Goal: Transaction & Acquisition: Purchase product/service

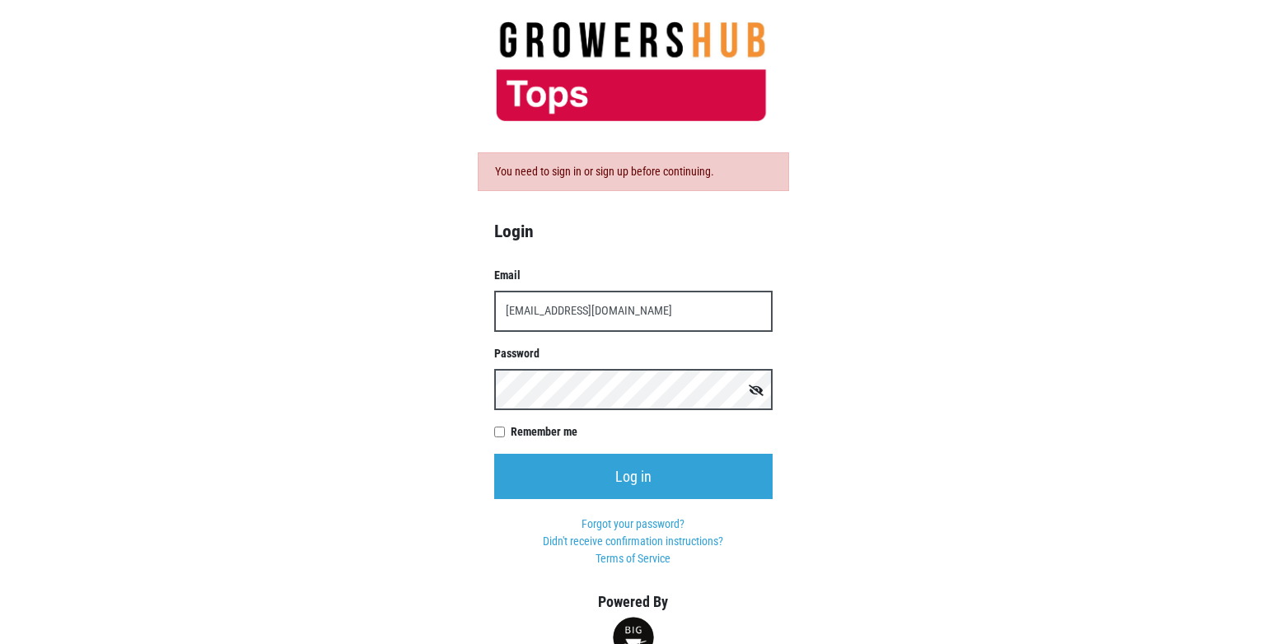
type input "[EMAIL_ADDRESS][DOMAIN_NAME]"
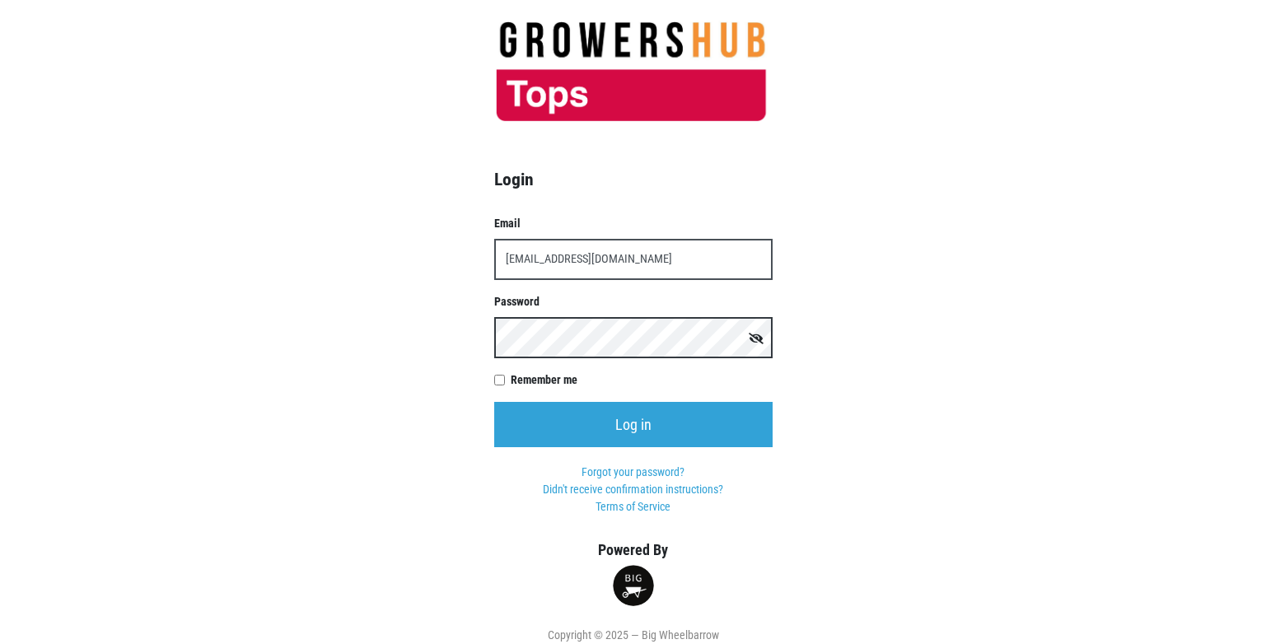
click at [494, 402] on input "Log in" at bounding box center [633, 424] width 278 height 45
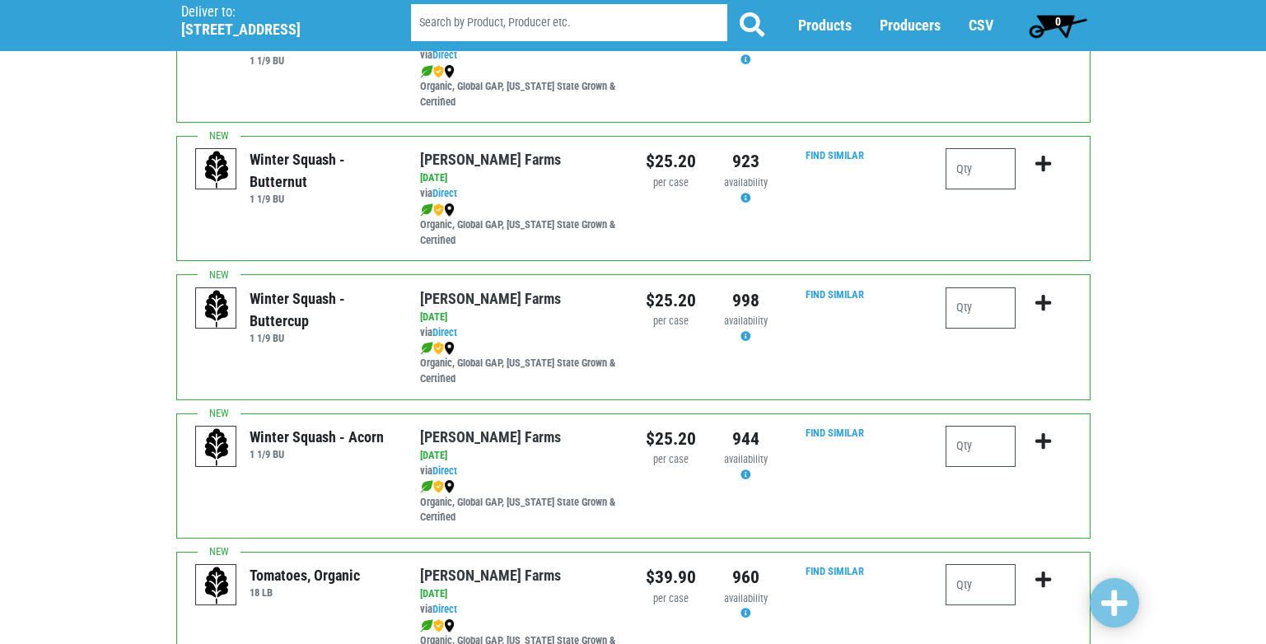
scroll to position [412, 0]
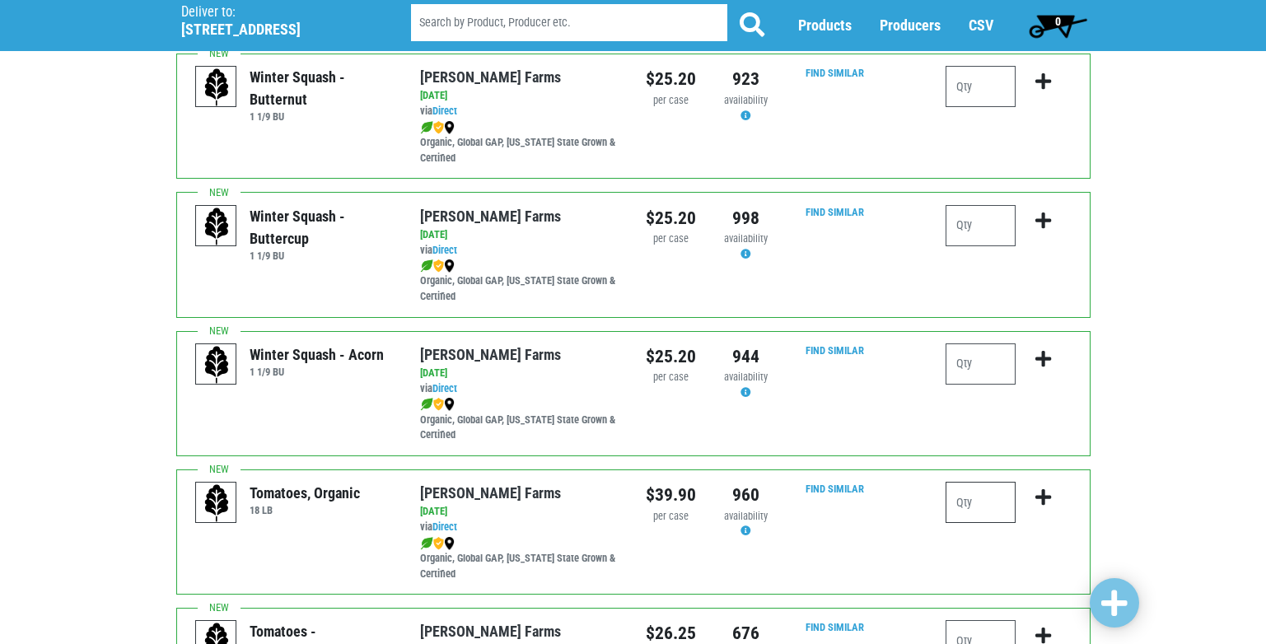
click at [948, 503] on input "number" at bounding box center [980, 502] width 70 height 41
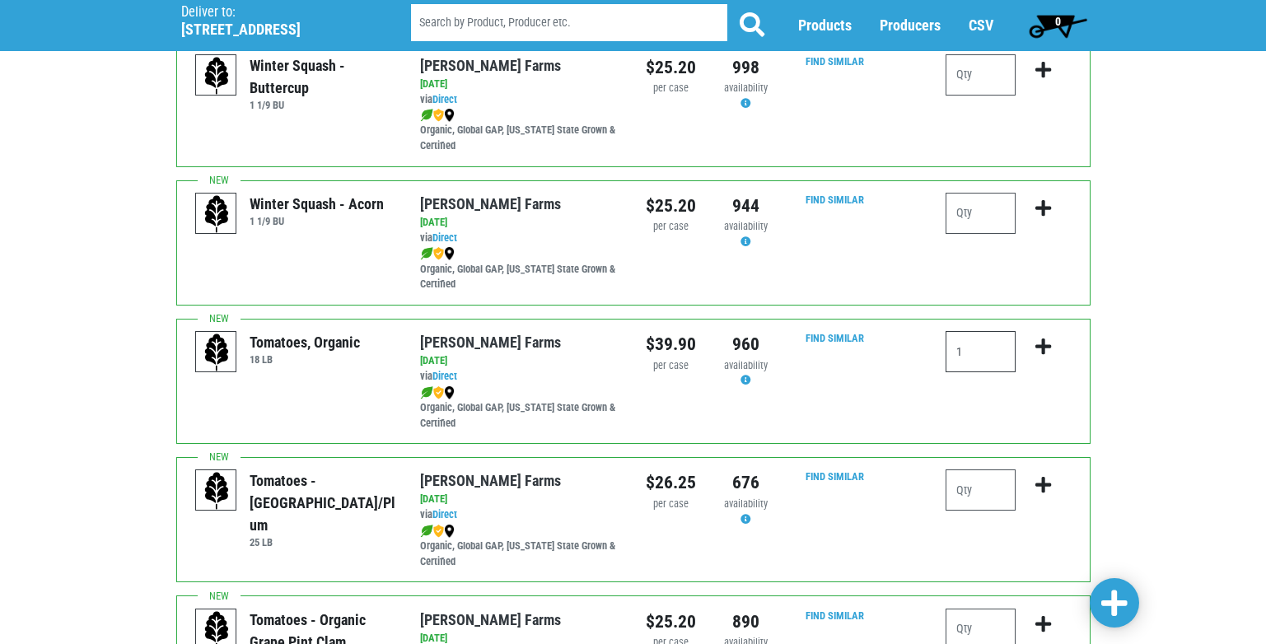
scroll to position [576, 0]
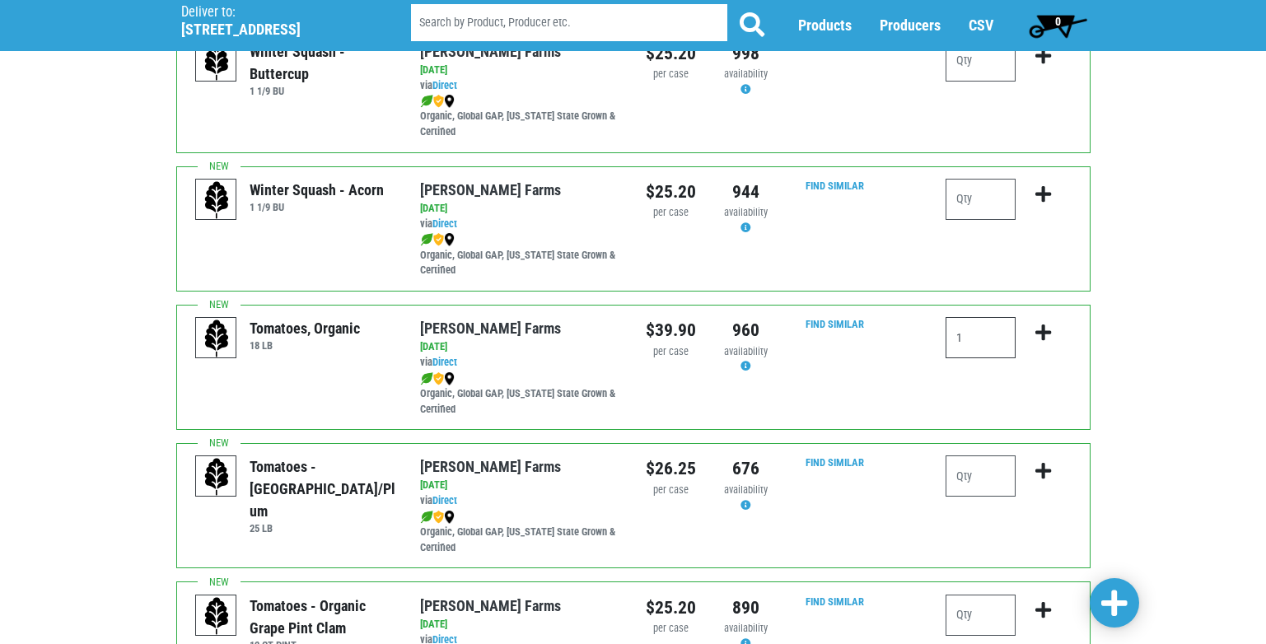
type input "1"
click at [1049, 329] on icon "submit" at bounding box center [1043, 333] width 16 height 18
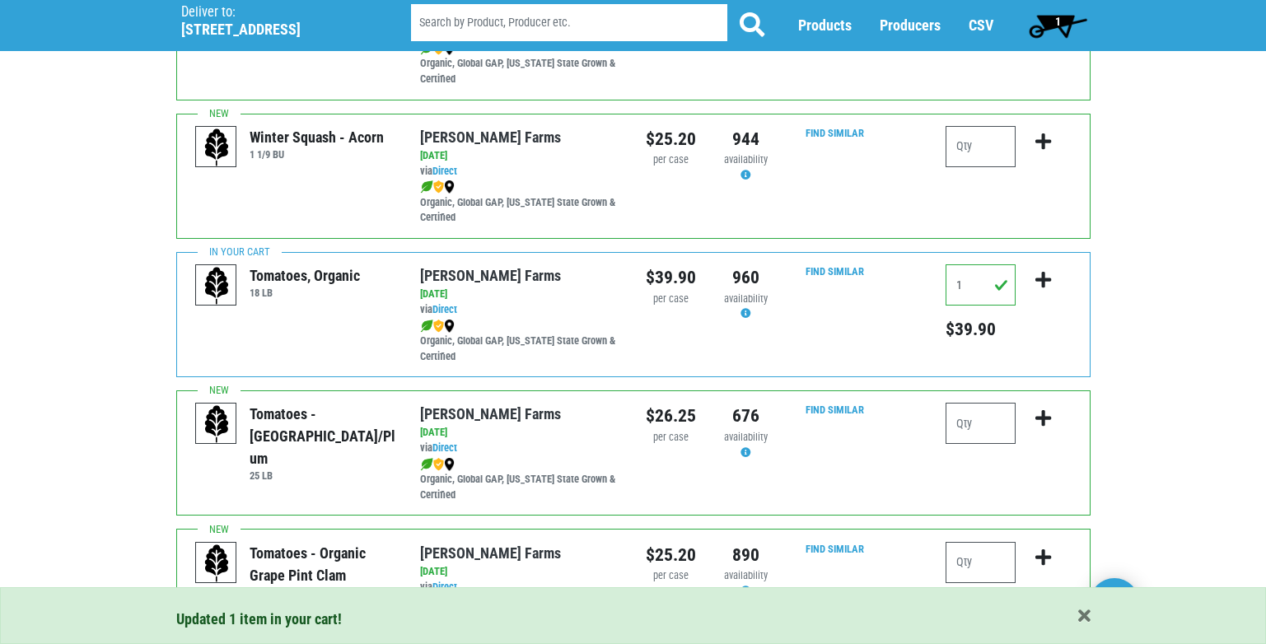
scroll to position [659, 0]
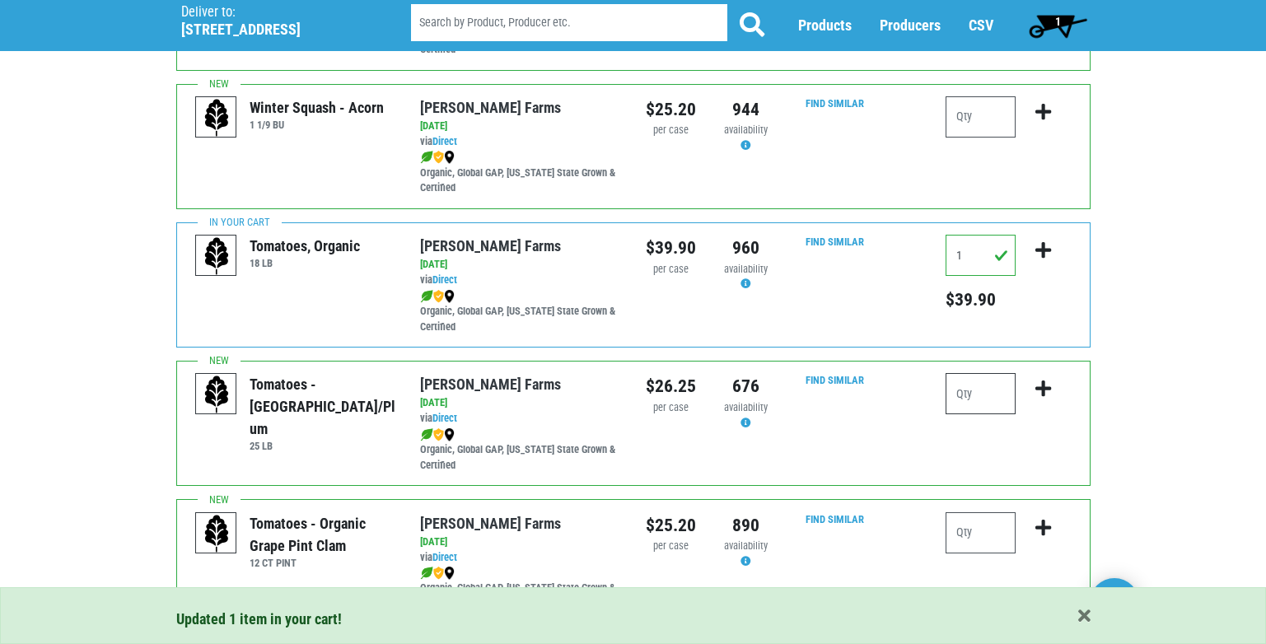
click at [983, 388] on input "number" at bounding box center [980, 393] width 70 height 41
type input "1"
click at [1047, 385] on icon "submit" at bounding box center [1043, 389] width 16 height 18
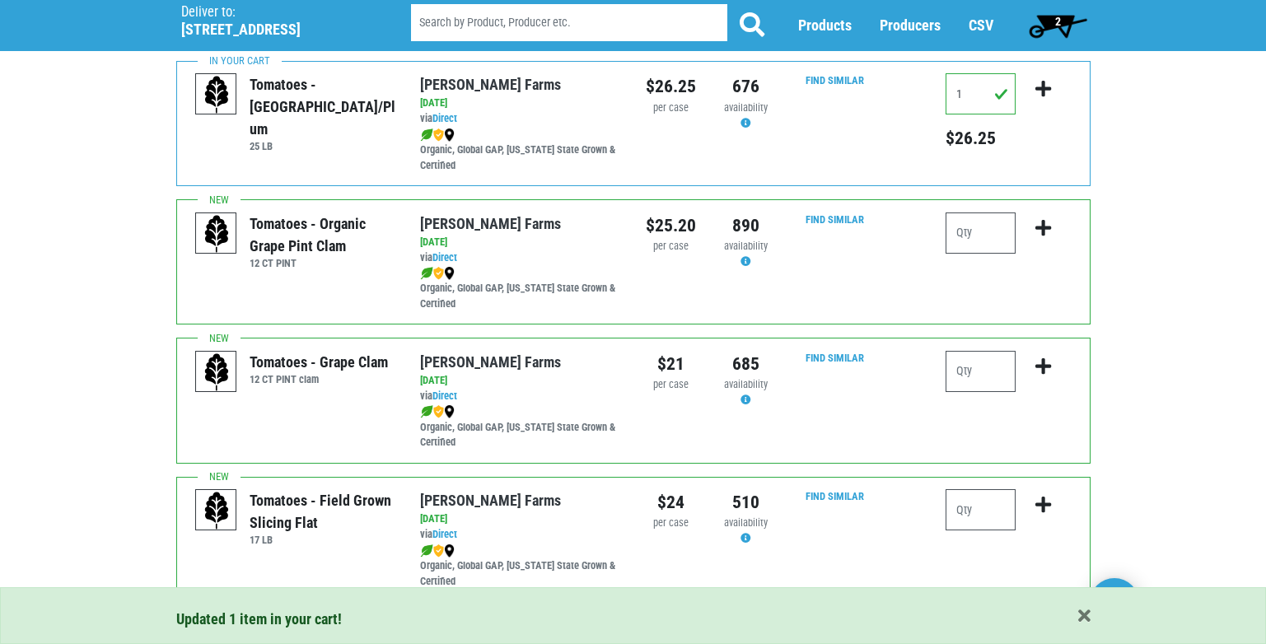
scroll to position [988, 0]
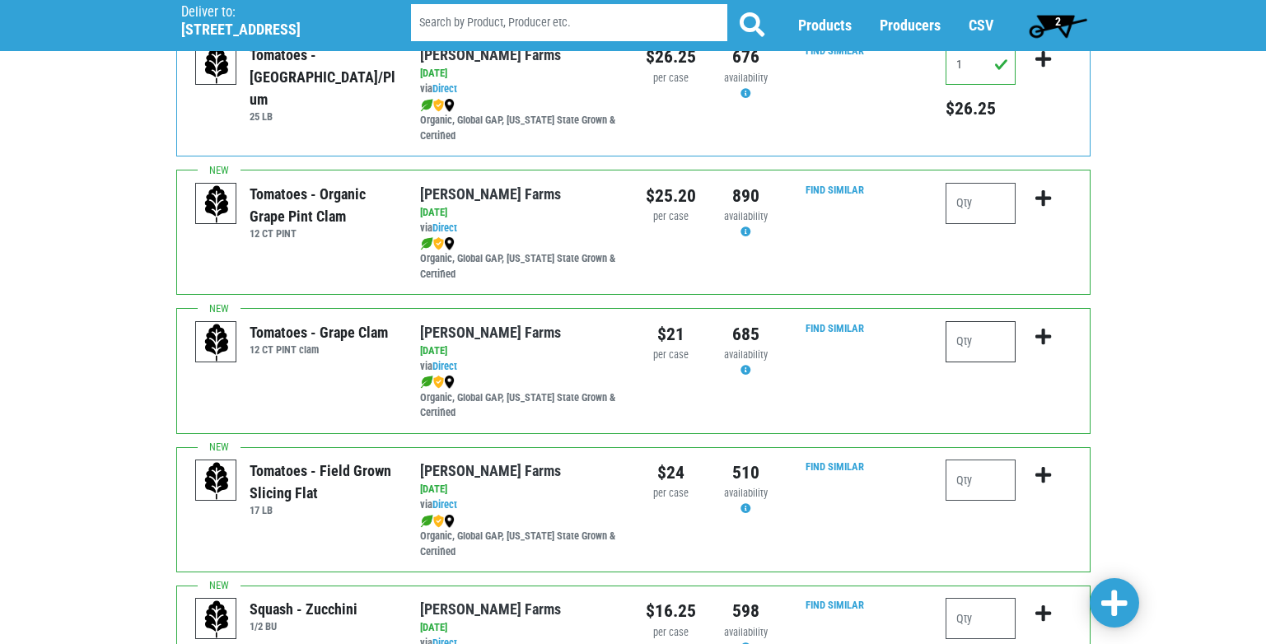
click at [982, 343] on input "number" at bounding box center [980, 341] width 70 height 41
type input "4"
click at [1039, 328] on icon "submit" at bounding box center [1043, 337] width 16 height 18
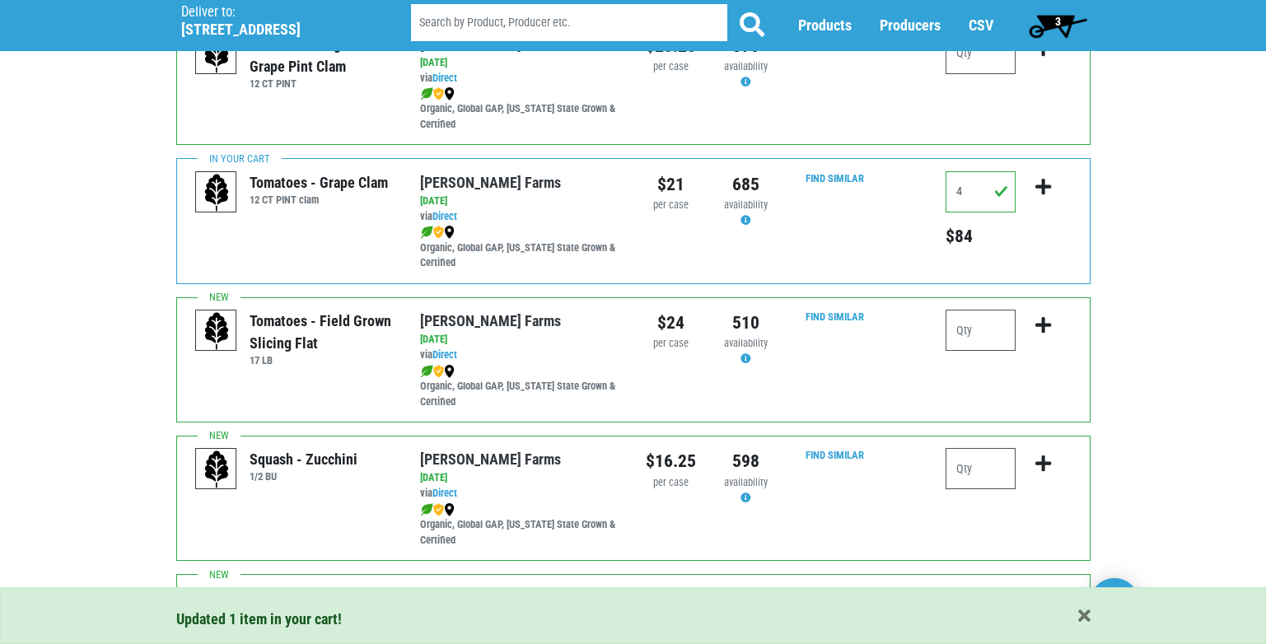
scroll to position [1153, 0]
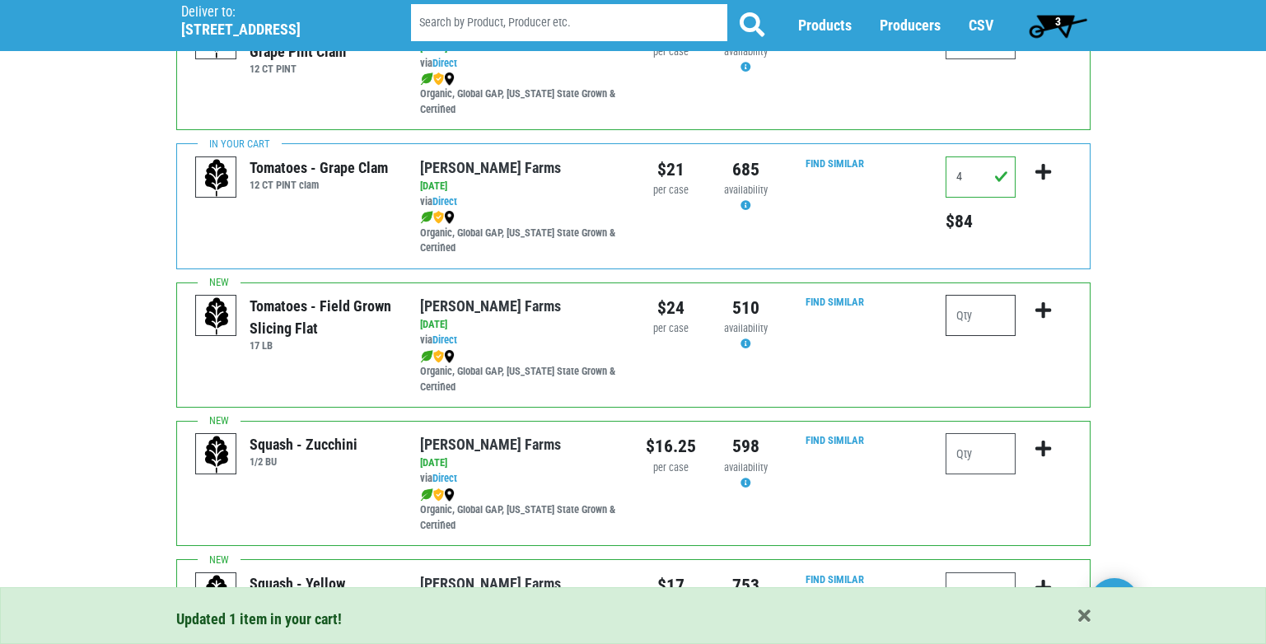
click at [977, 314] on input "number" at bounding box center [980, 315] width 70 height 41
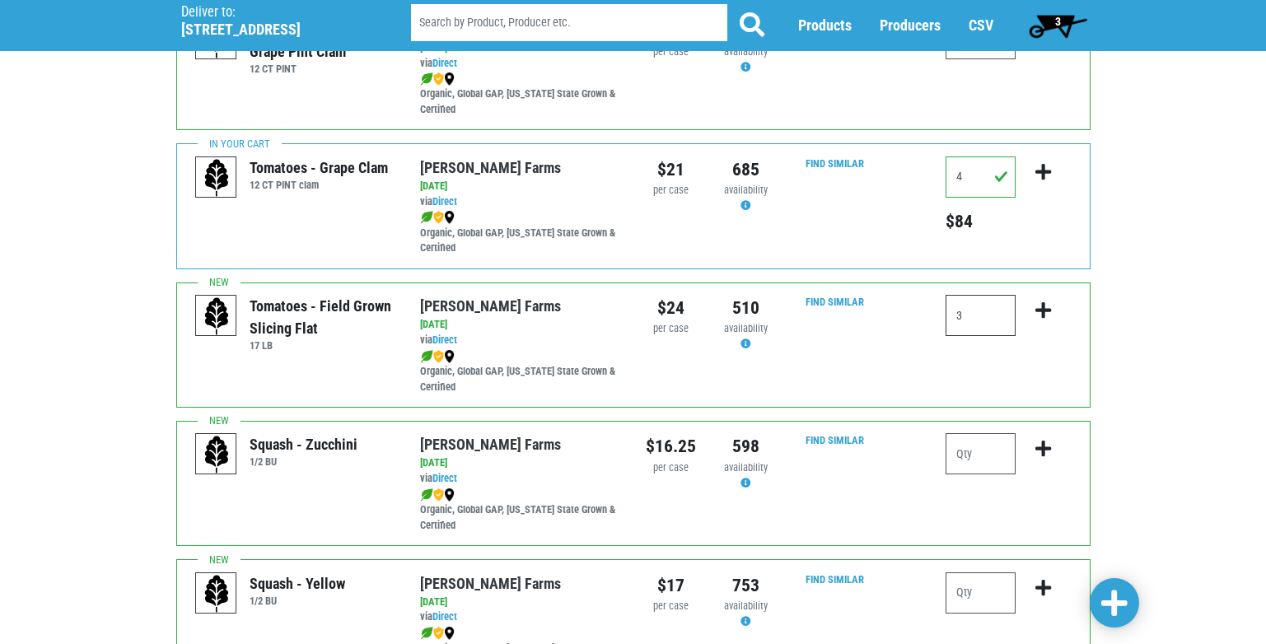
type input "3"
click at [1054, 310] on button "submit" at bounding box center [1043, 321] width 39 height 52
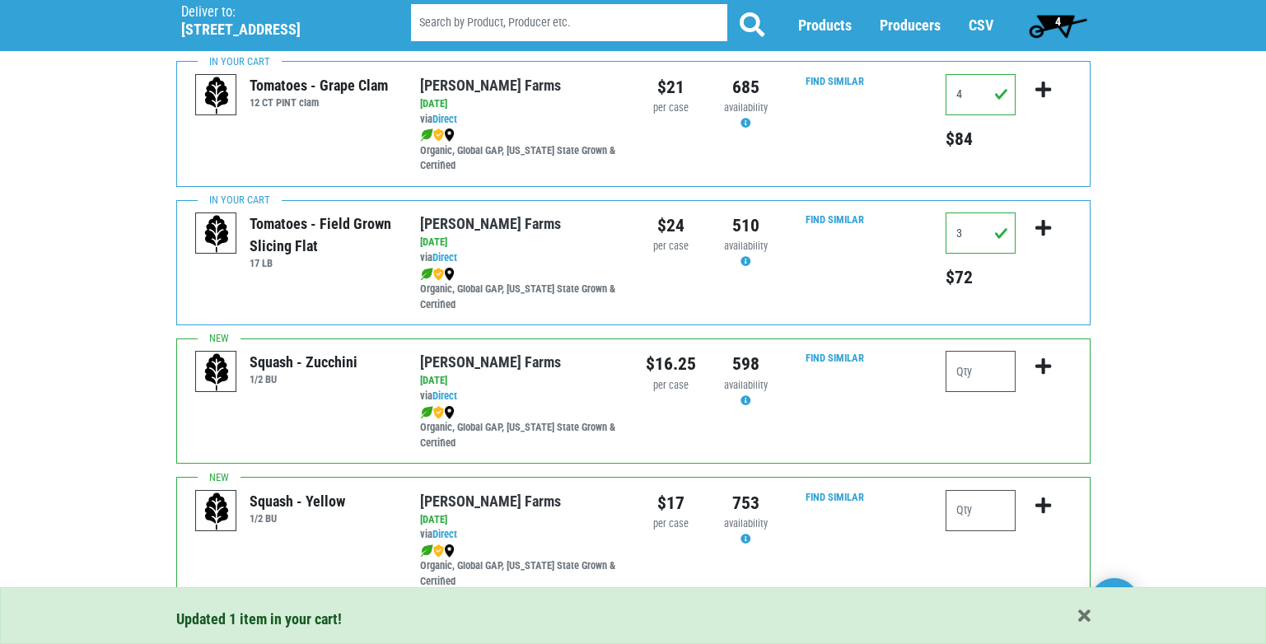
scroll to position [1318, 0]
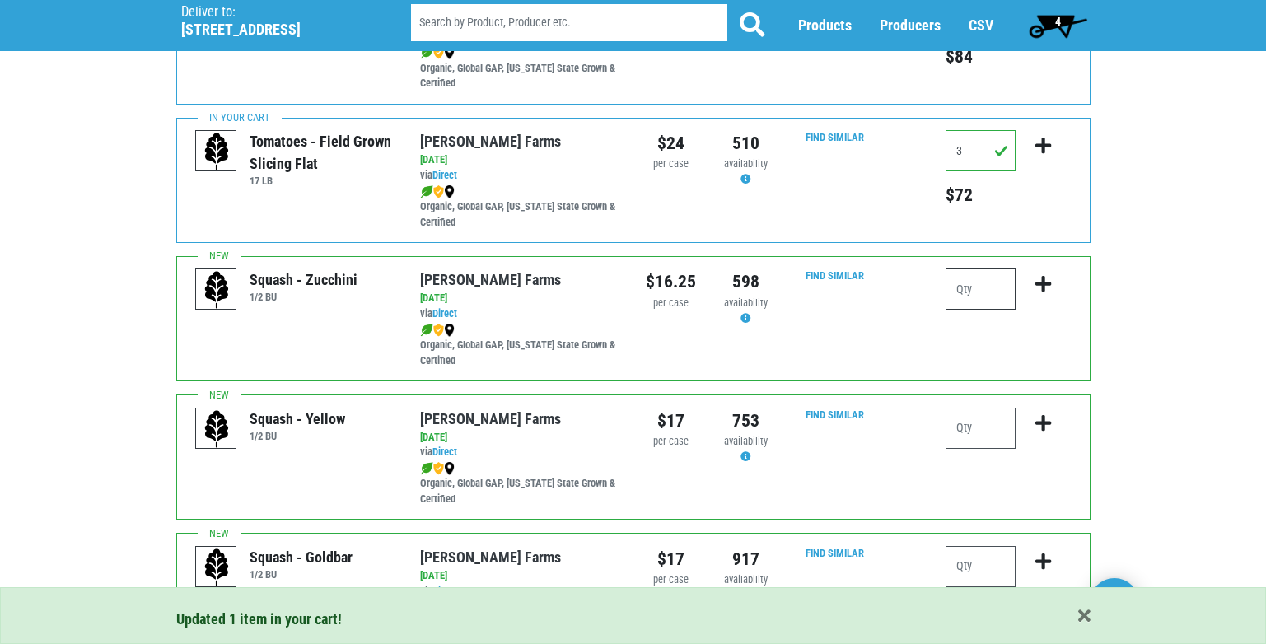
click at [978, 288] on input "number" at bounding box center [980, 288] width 70 height 41
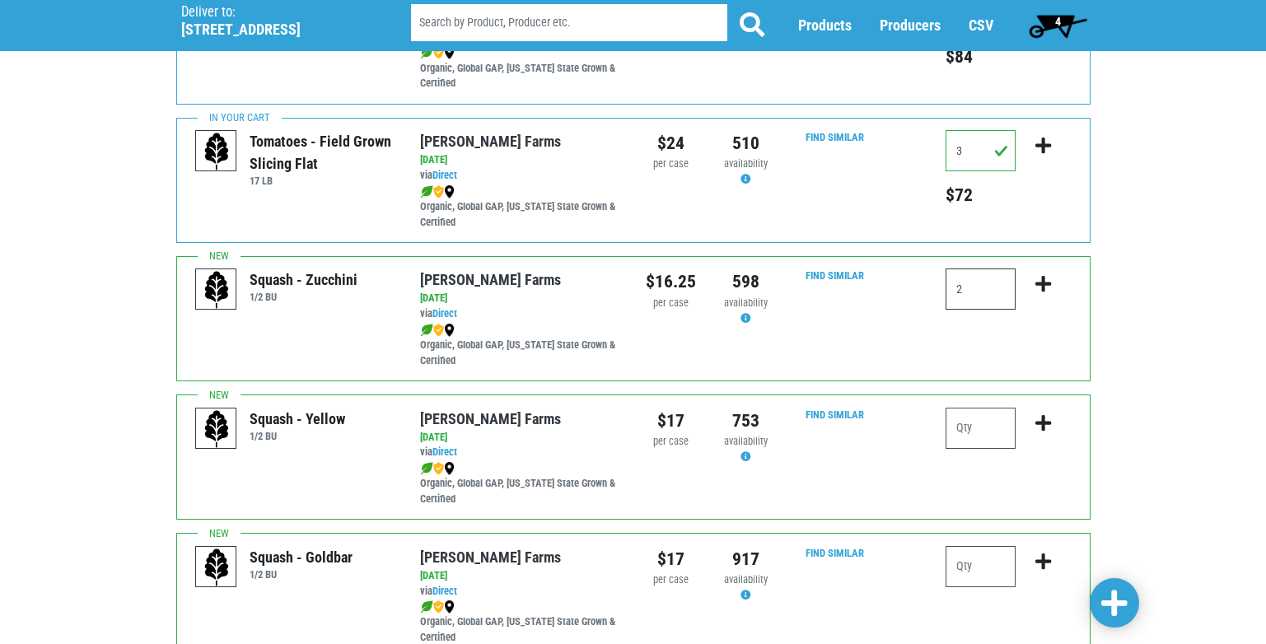
type input "2"
click at [1033, 283] on button "submit" at bounding box center [1043, 294] width 39 height 52
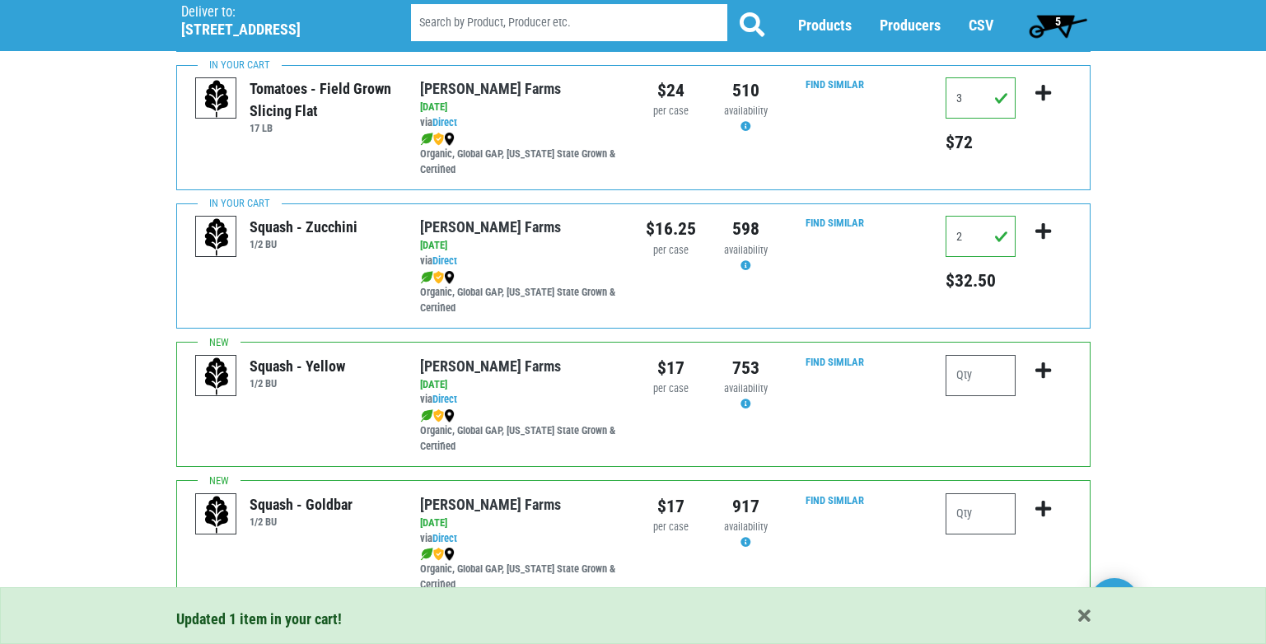
scroll to position [1400, 0]
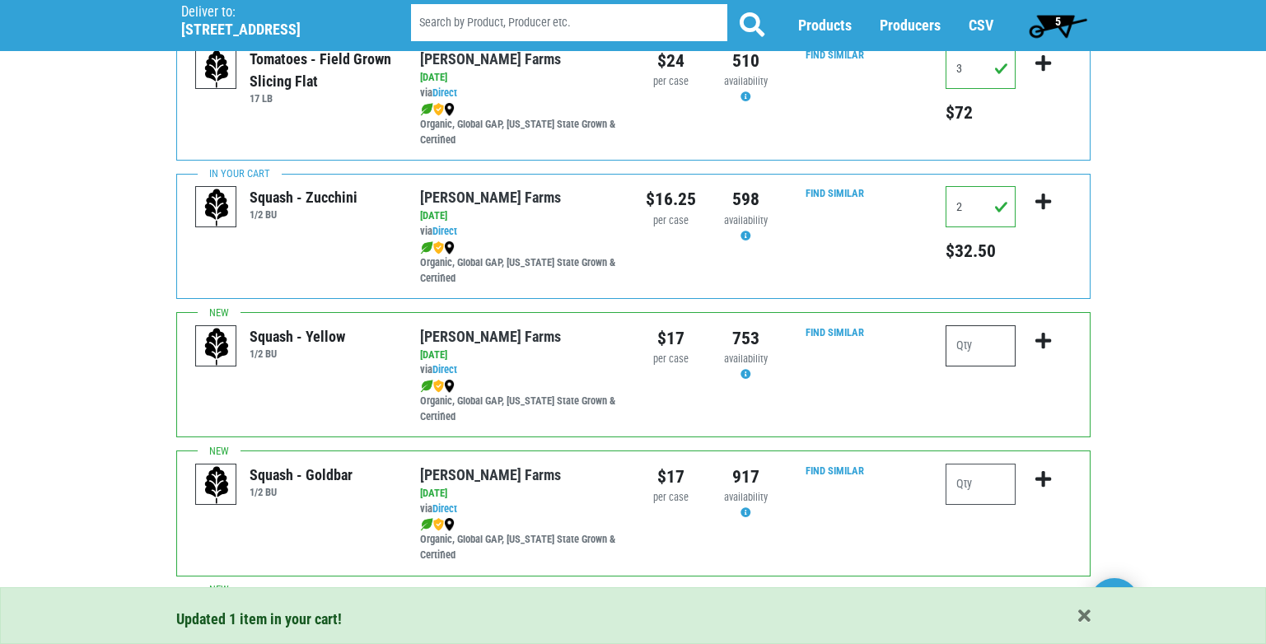
click at [974, 349] on input "number" at bounding box center [980, 345] width 70 height 41
type input "2"
click at [1052, 341] on button "submit" at bounding box center [1043, 351] width 39 height 52
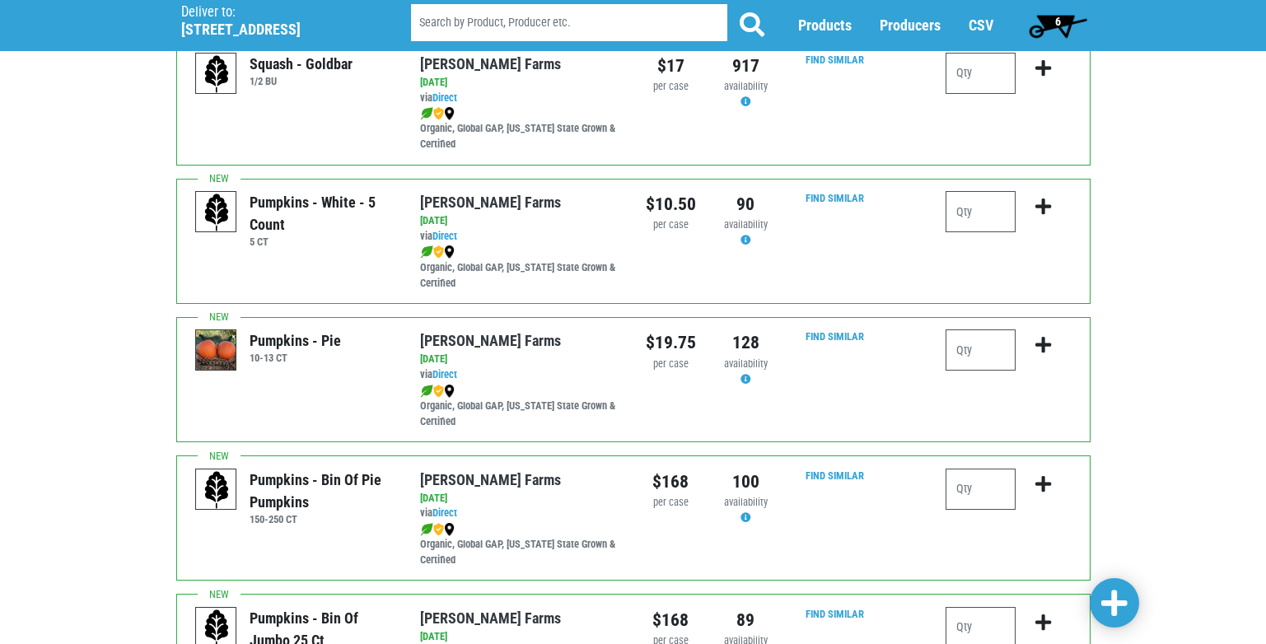
scroll to position [1812, 0]
click at [999, 357] on input "number" at bounding box center [980, 349] width 70 height 41
type input "1"
click at [1037, 343] on icon "submit" at bounding box center [1043, 344] width 16 height 18
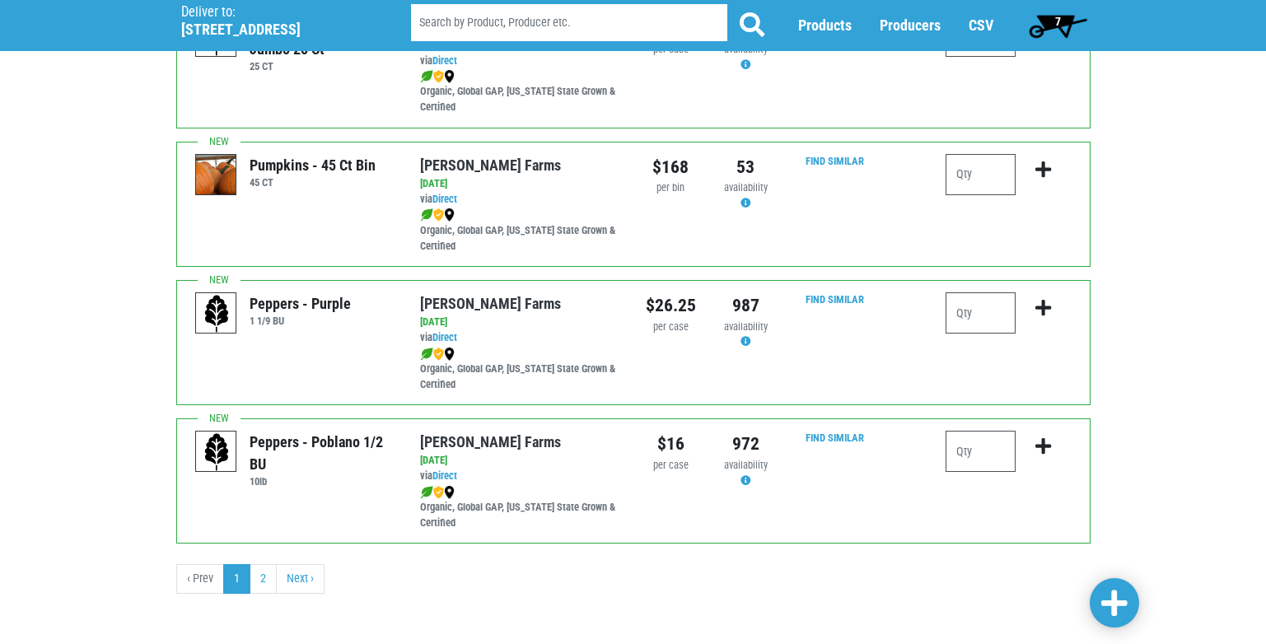
scroll to position [2406, 0]
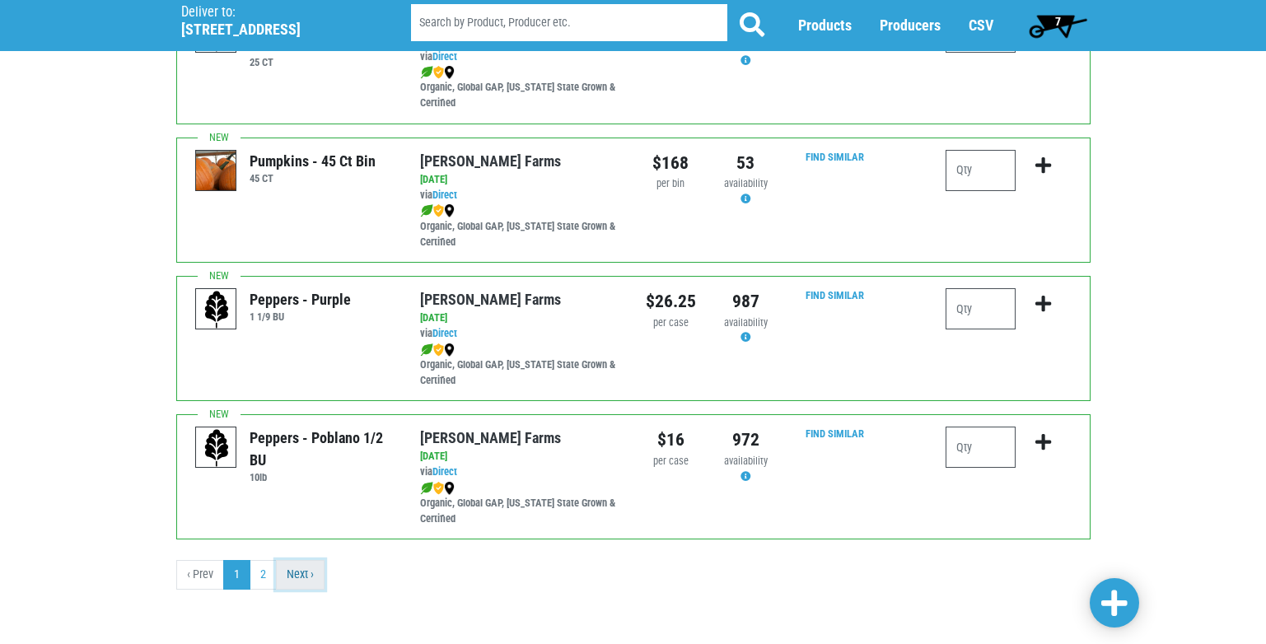
click at [313, 576] on link "Next ›" at bounding box center [300, 575] width 49 height 30
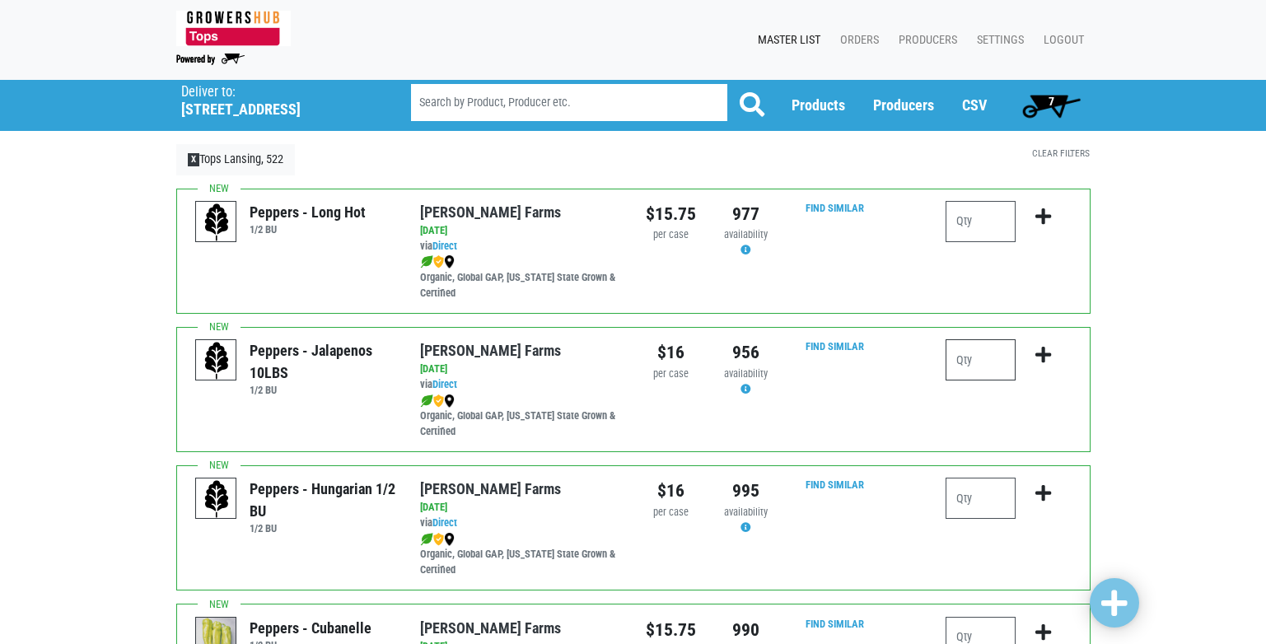
click at [973, 362] on input "number" at bounding box center [980, 359] width 70 height 41
type input "1"
click at [1053, 348] on button "submit" at bounding box center [1043, 365] width 39 height 52
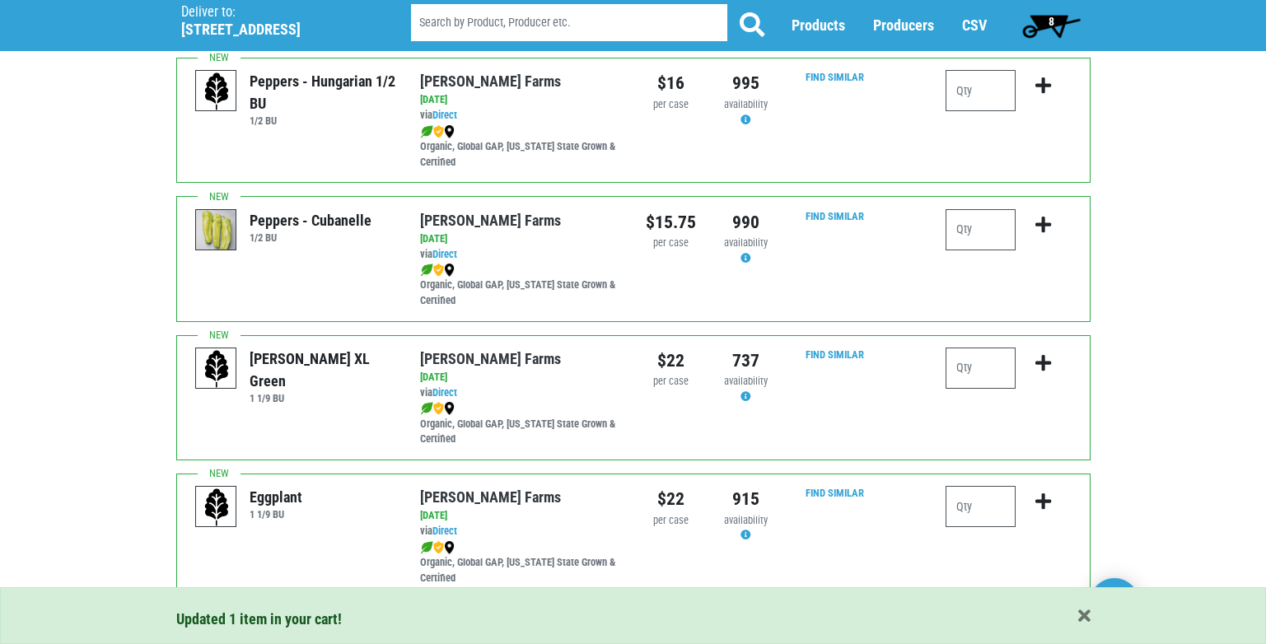
scroll to position [412, 0]
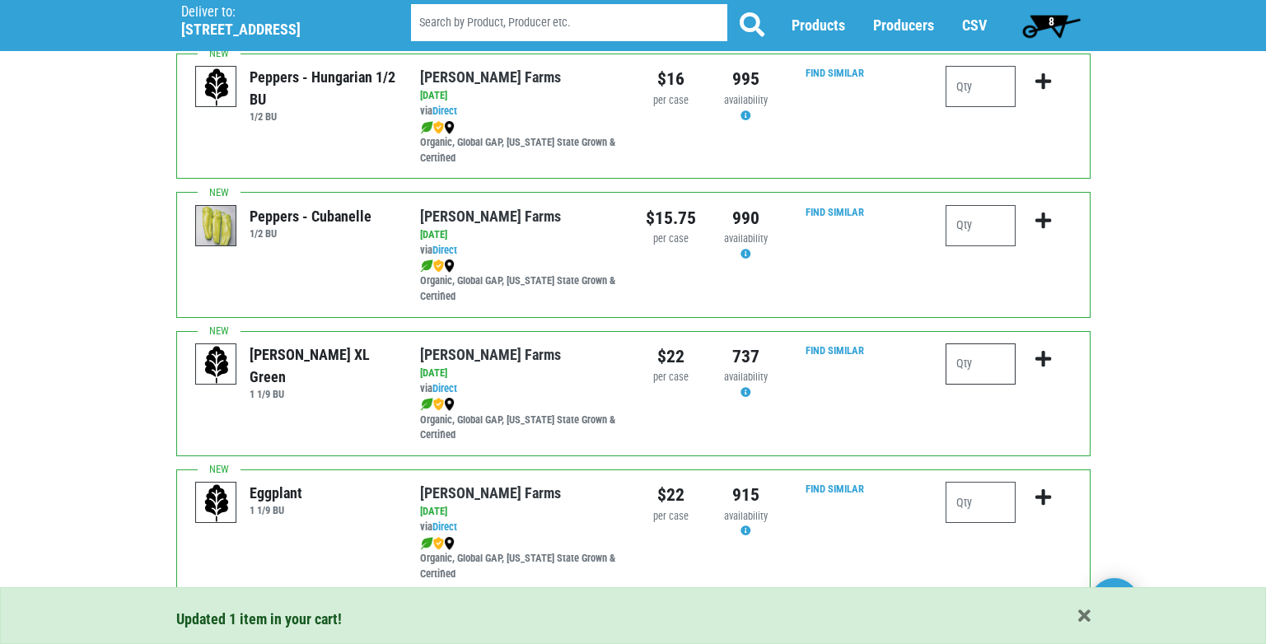
click at [976, 357] on input "number" at bounding box center [980, 363] width 70 height 41
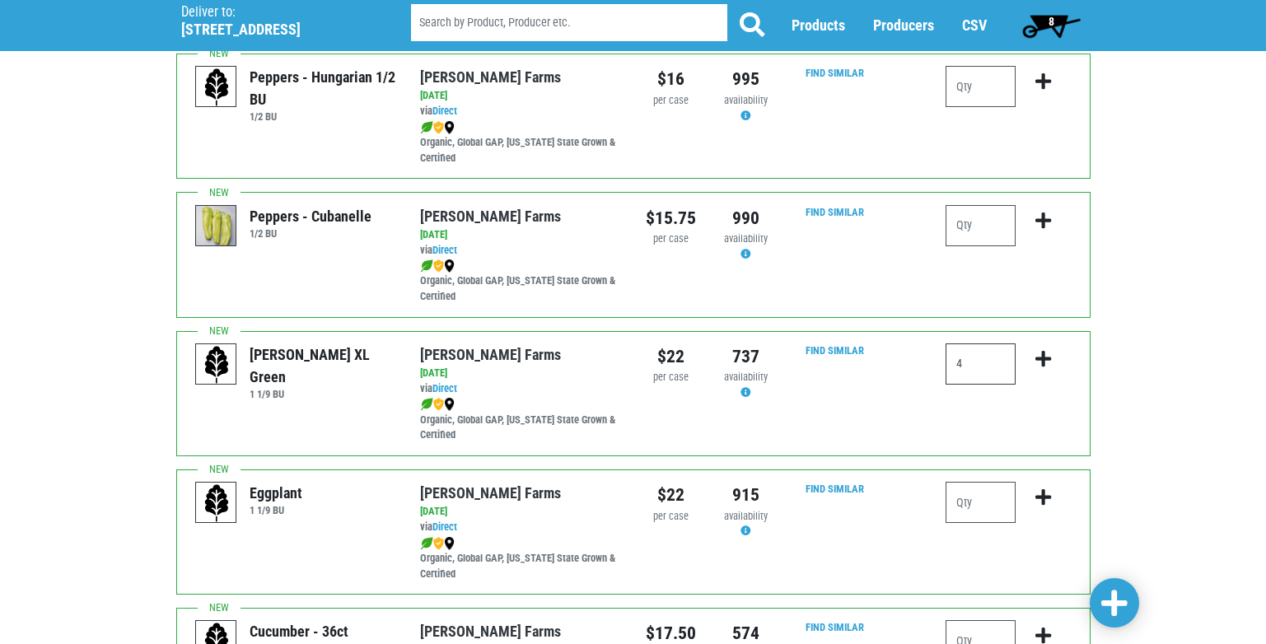
type input "4"
click at [1038, 357] on icon "submit" at bounding box center [1043, 359] width 16 height 18
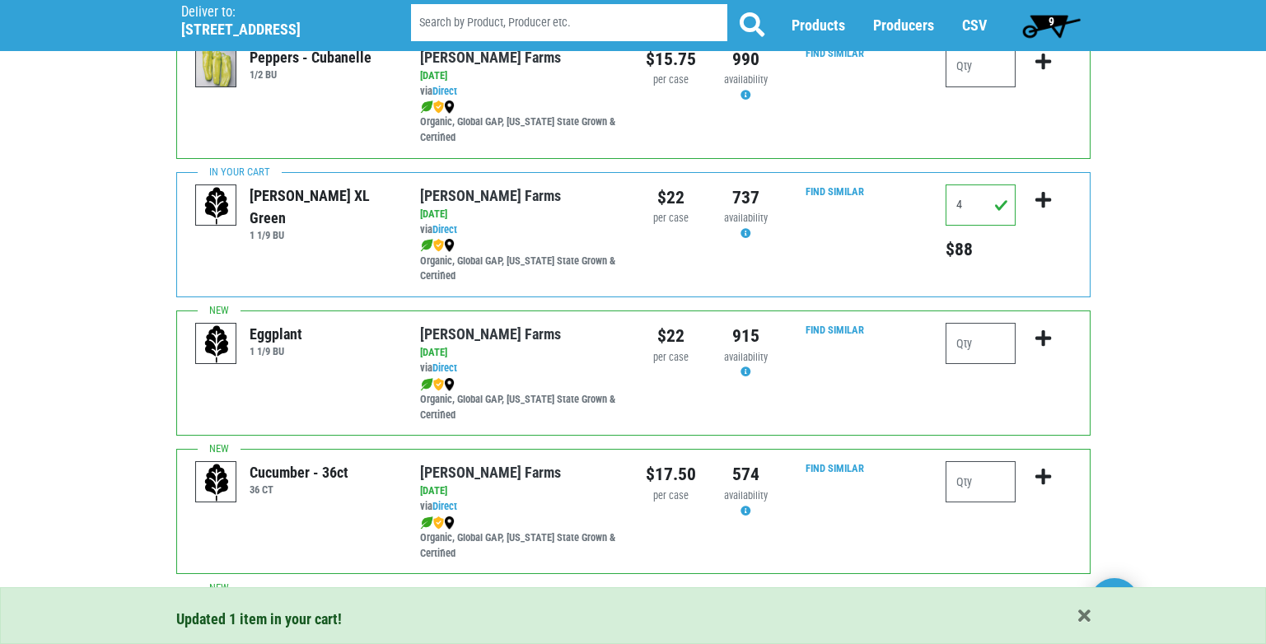
scroll to position [576, 0]
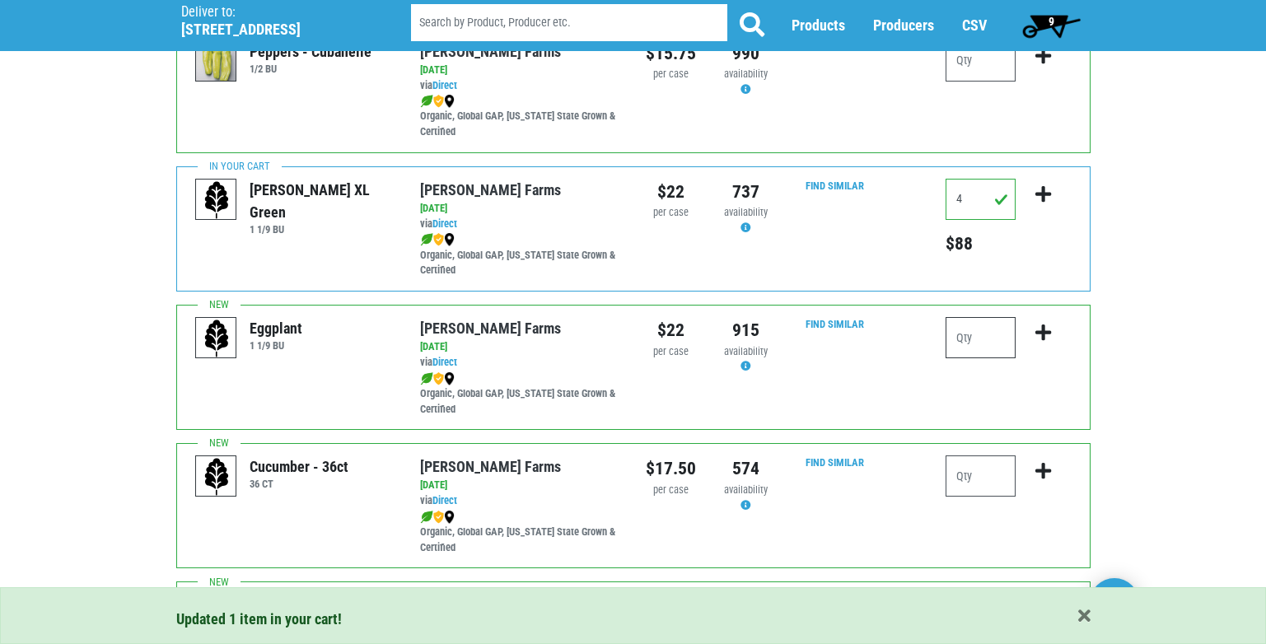
click at [947, 345] on input "number" at bounding box center [980, 337] width 70 height 41
type input "1"
click at [1054, 333] on button "submit" at bounding box center [1043, 343] width 39 height 52
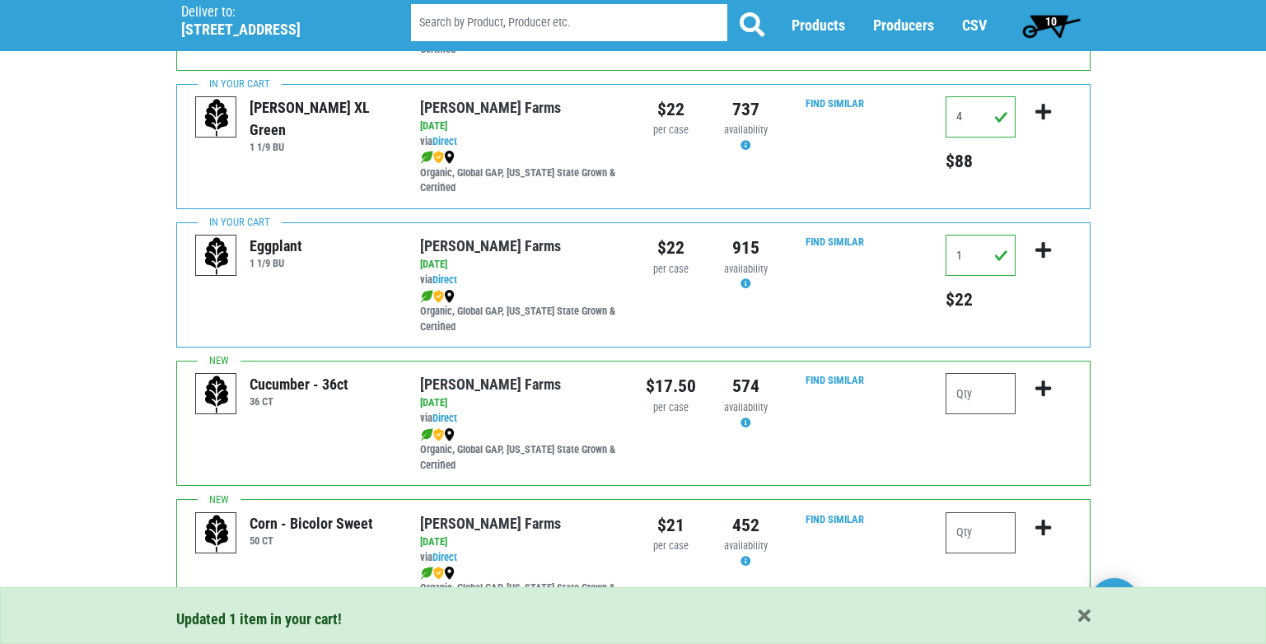
scroll to position [741, 0]
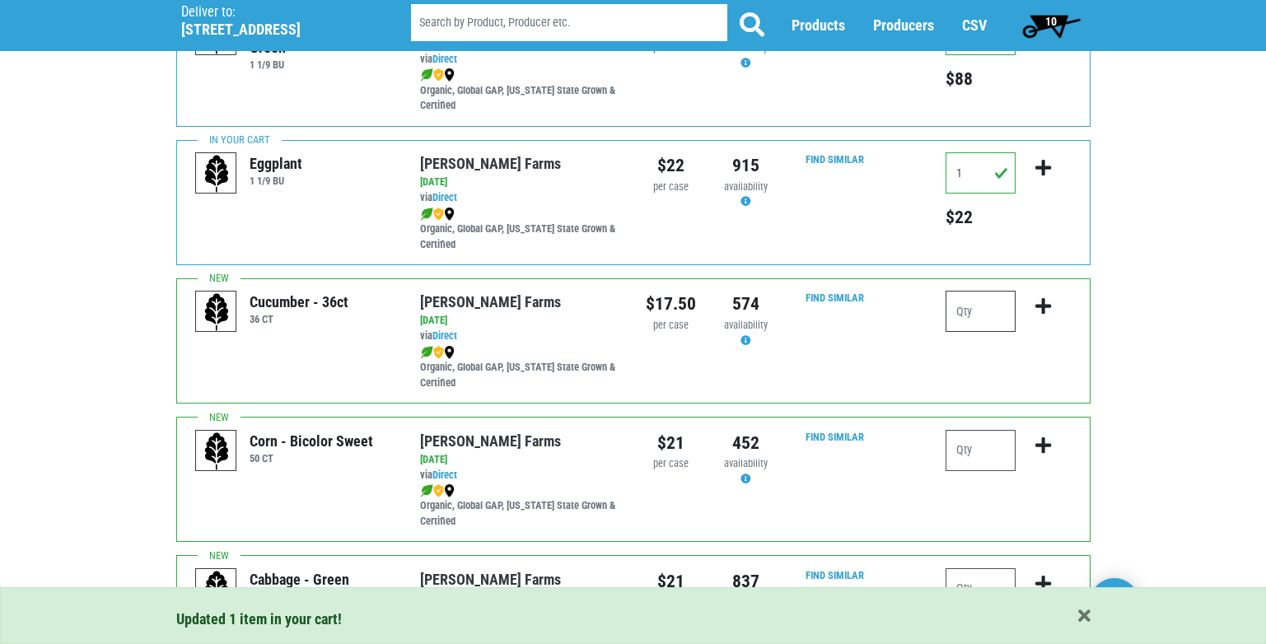
click at [968, 315] on input "number" at bounding box center [980, 311] width 70 height 41
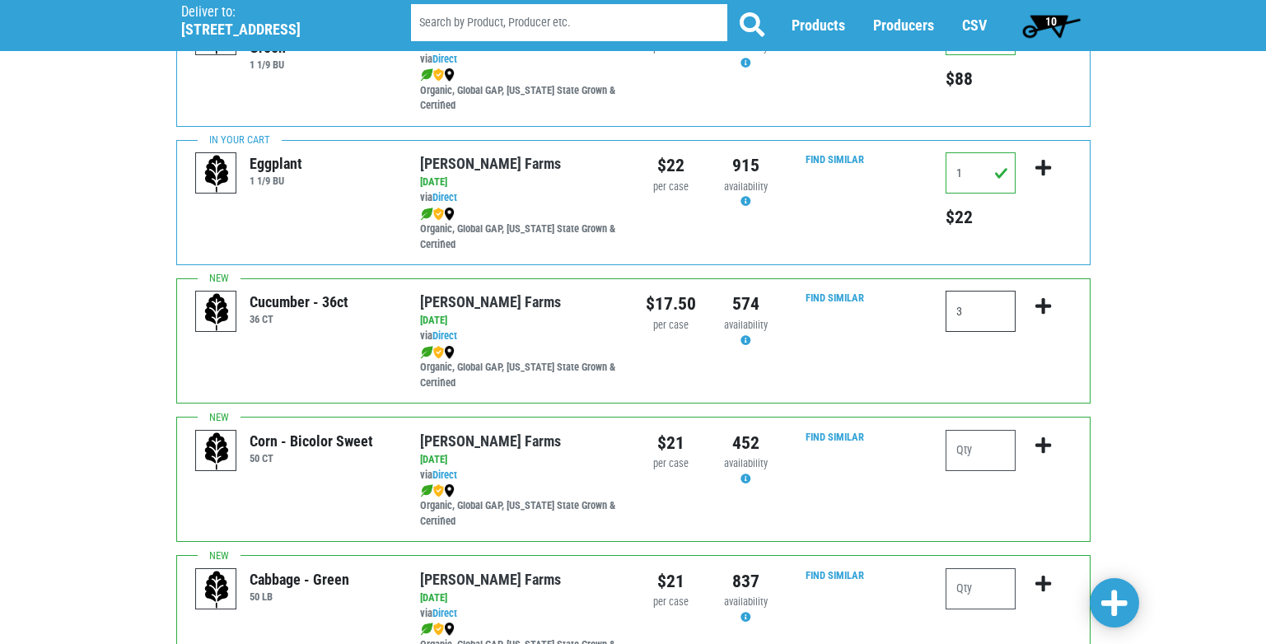
type input "3"
click at [1033, 306] on button "submit" at bounding box center [1043, 317] width 39 height 52
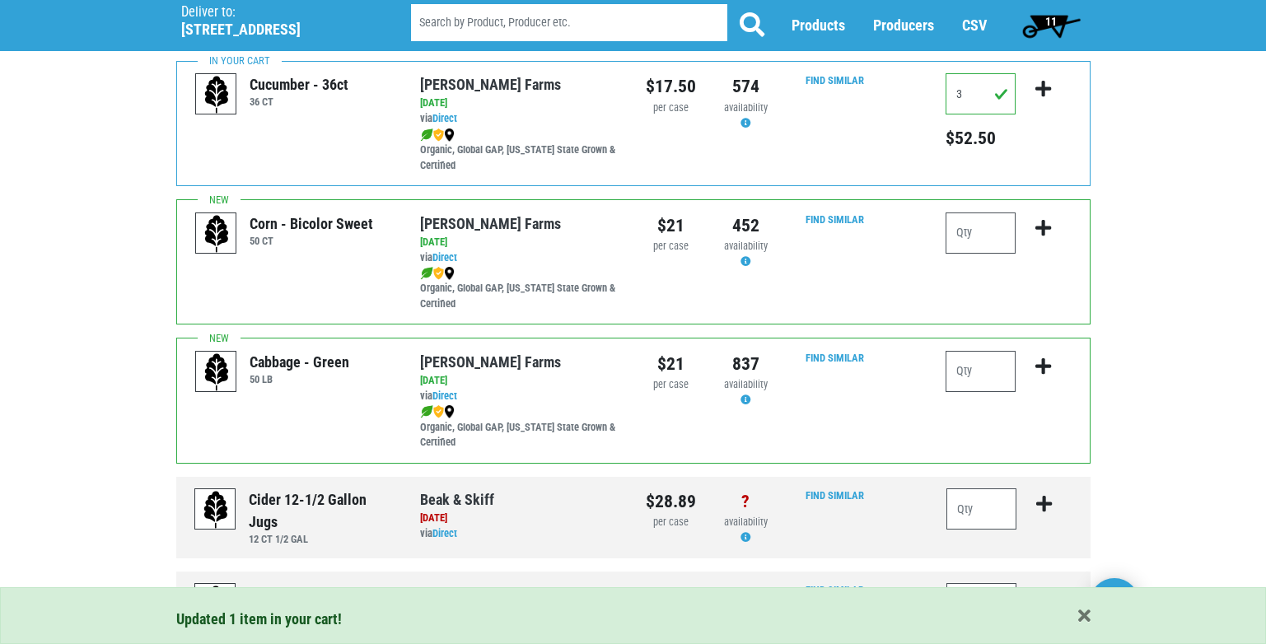
scroll to position [988, 0]
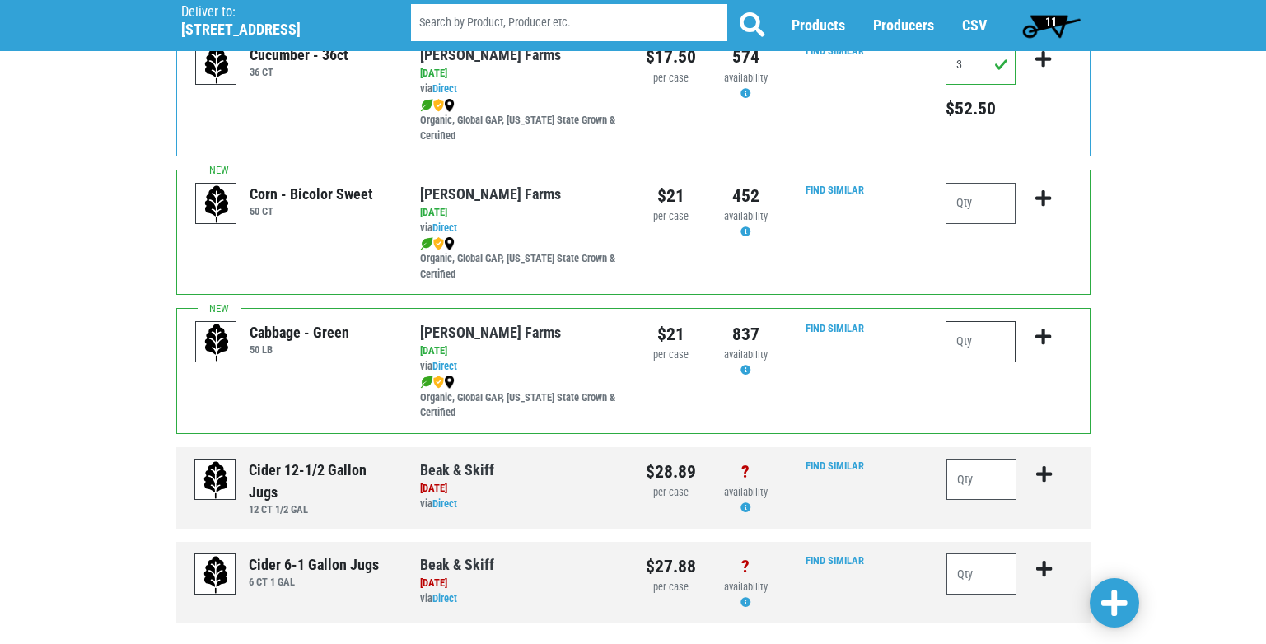
click at [998, 344] on input "number" at bounding box center [980, 341] width 70 height 41
type input "1"
click at [1042, 335] on icon "submit" at bounding box center [1043, 337] width 16 height 18
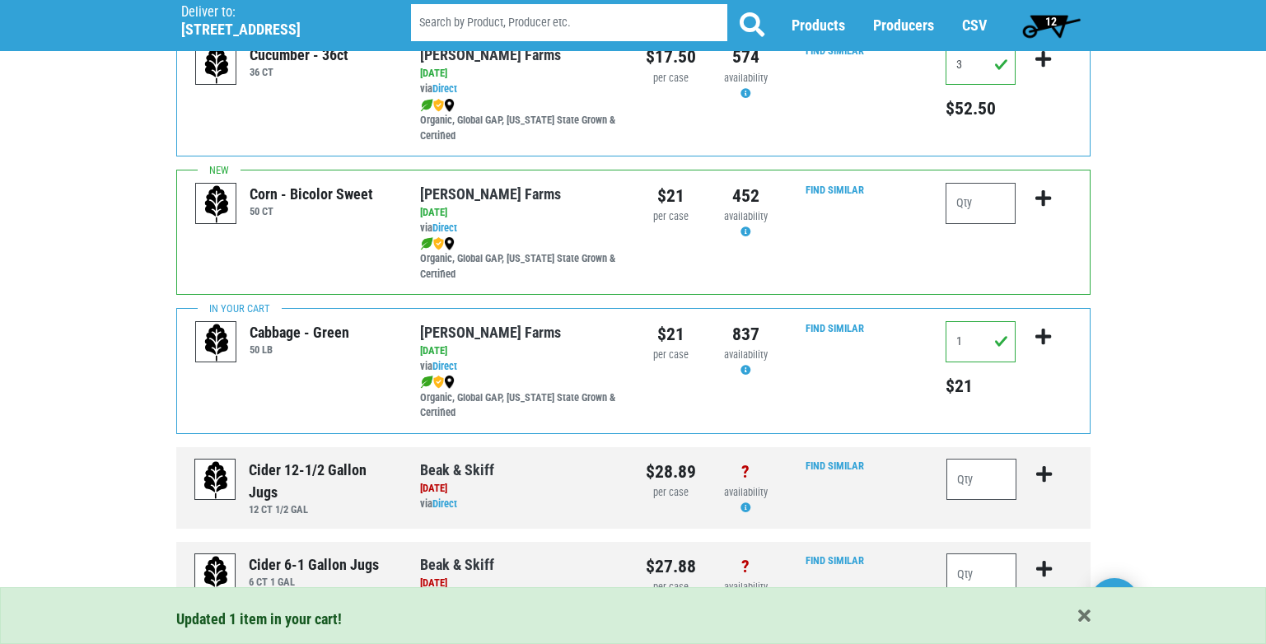
scroll to position [1072, 0]
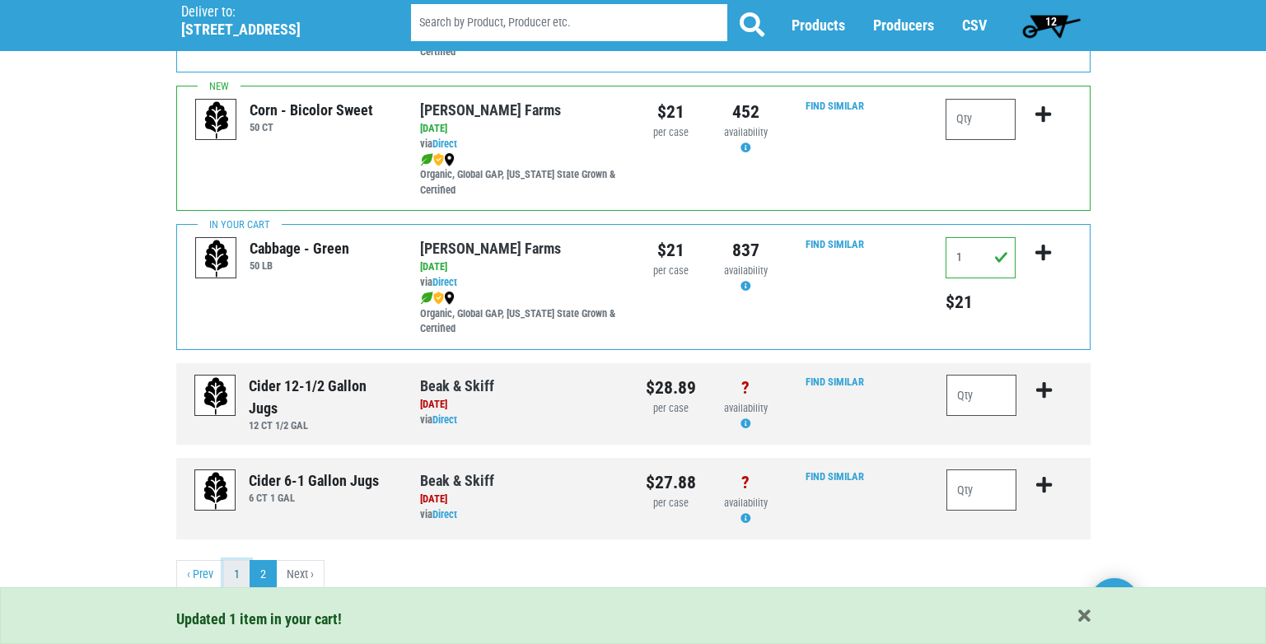
click at [232, 572] on link "1" at bounding box center [236, 575] width 27 height 30
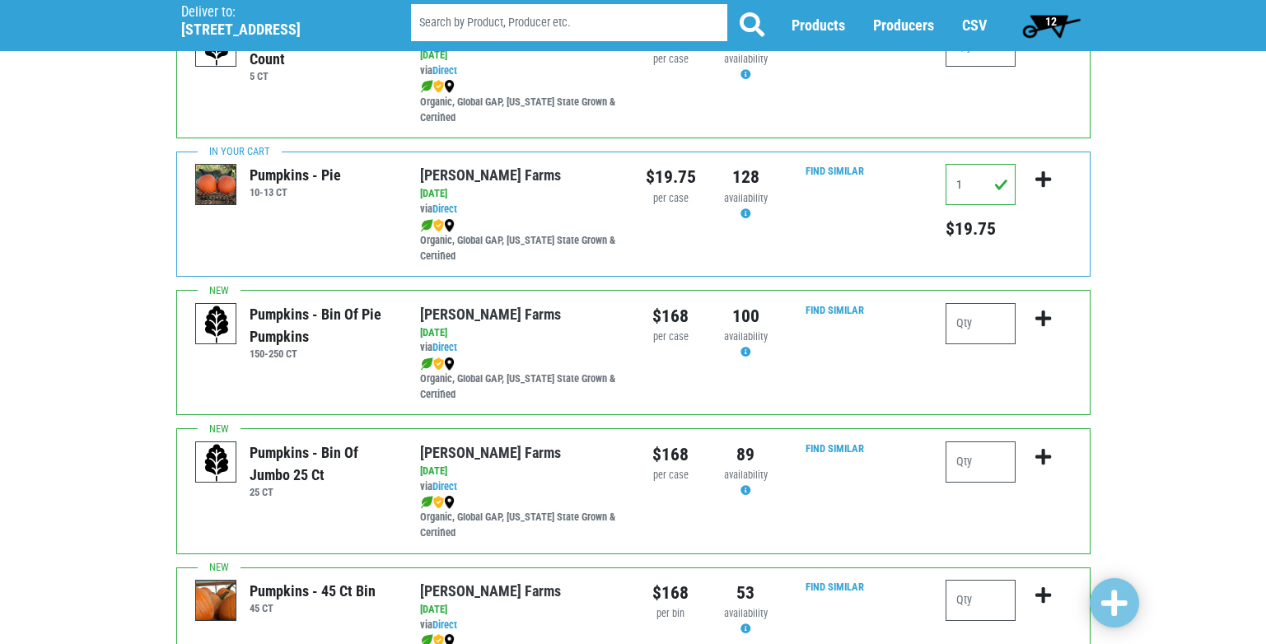
scroll to position [2059, 0]
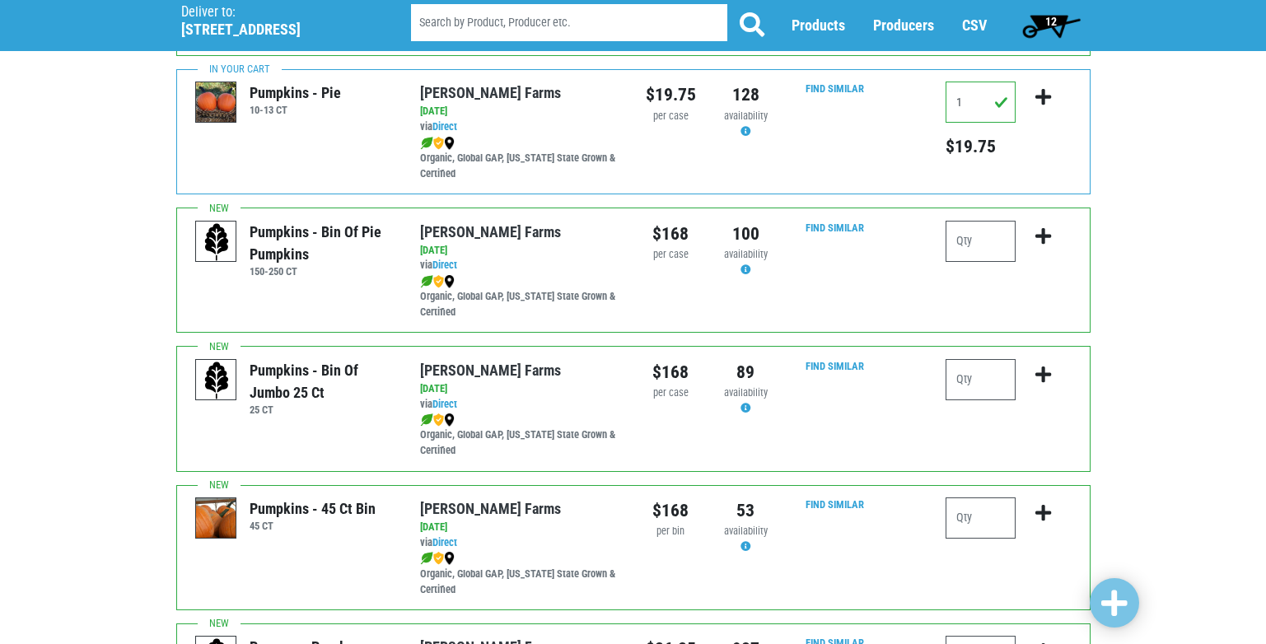
drag, startPoint x: 762, startPoint y: 232, endPoint x: 645, endPoint y: 238, distance: 117.1
click at [645, 238] on div "Pumpkins - Bin of Pie Pumpkins 150-250 CT Reeves Farms via Direct on 2025-09-03…" at bounding box center [633, 270] width 914 height 125
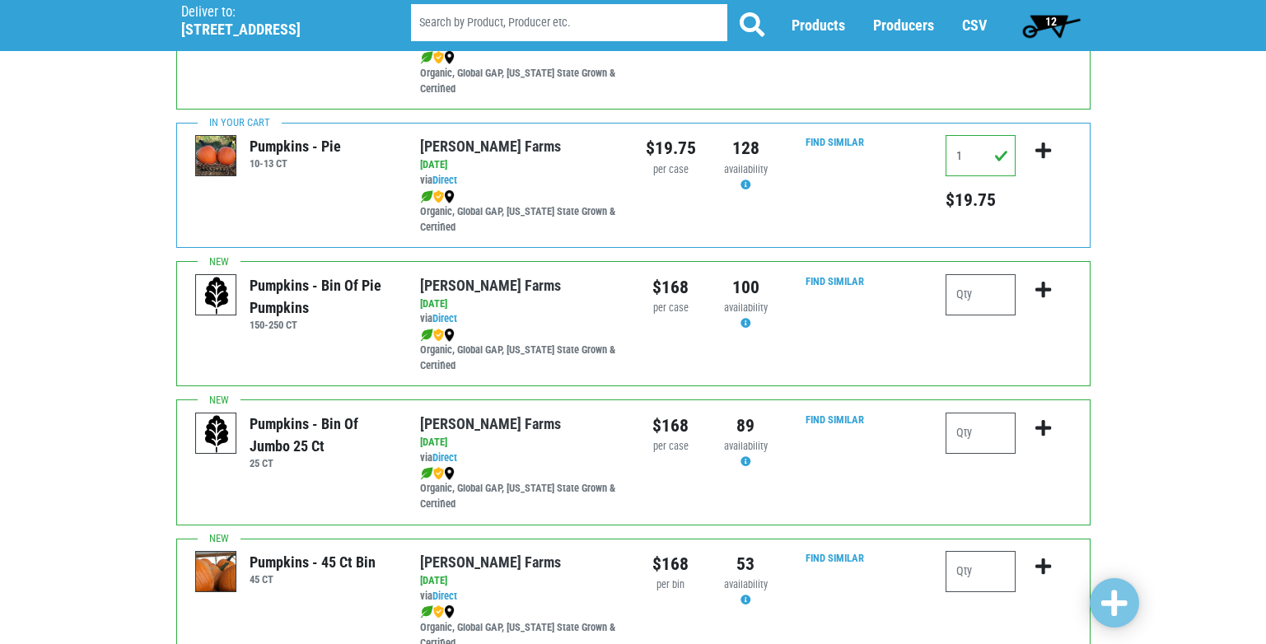
scroll to position [1976, 0]
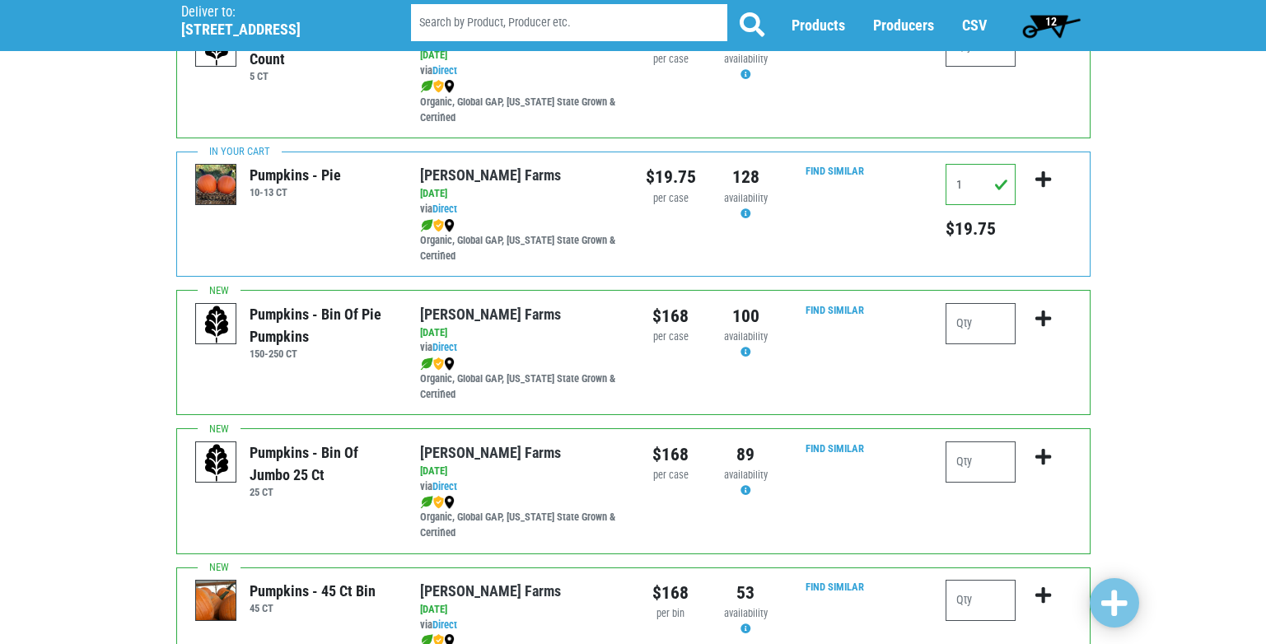
click at [614, 224] on div "Organic, Global GAP, New York State Grown & Certified" at bounding box center [520, 240] width 200 height 47
click at [973, 185] on input "1" at bounding box center [980, 184] width 70 height 41
drag, startPoint x: 973, startPoint y: 185, endPoint x: 900, endPoint y: 187, distance: 73.3
click at [900, 187] on div "Pumpkins - Pie 10-13 CT Reeves Farms via Direct on 2025-09-03 10-13 CT UPC: Ree…" at bounding box center [633, 214] width 914 height 125
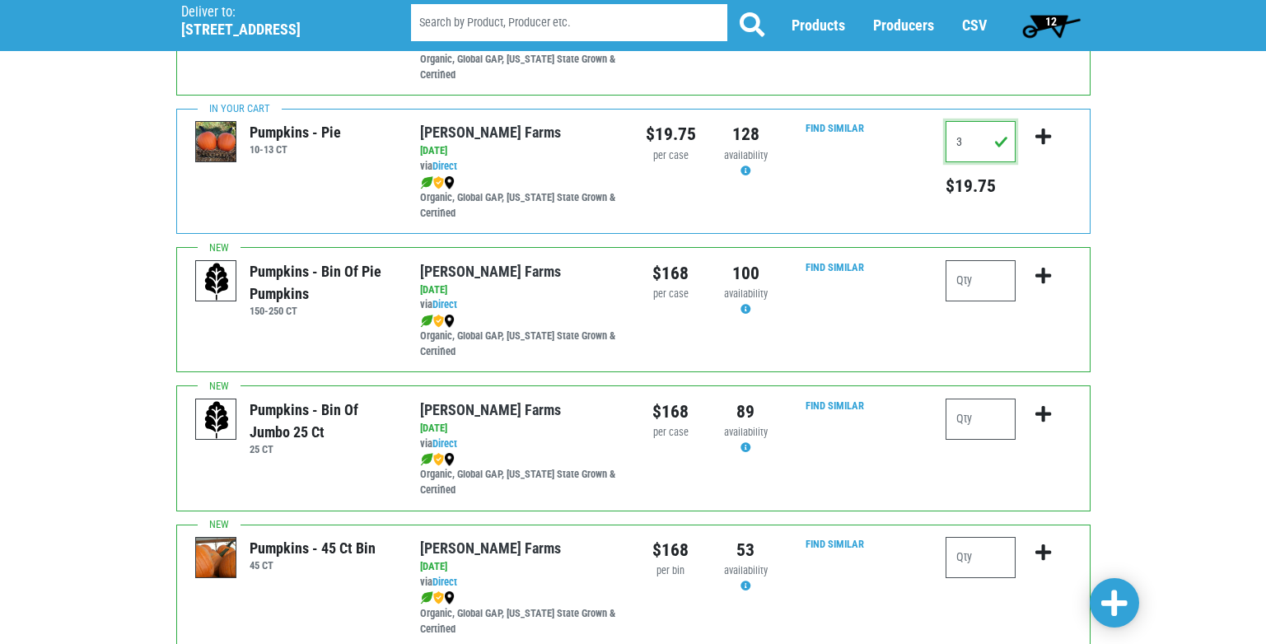
scroll to position [2059, 0]
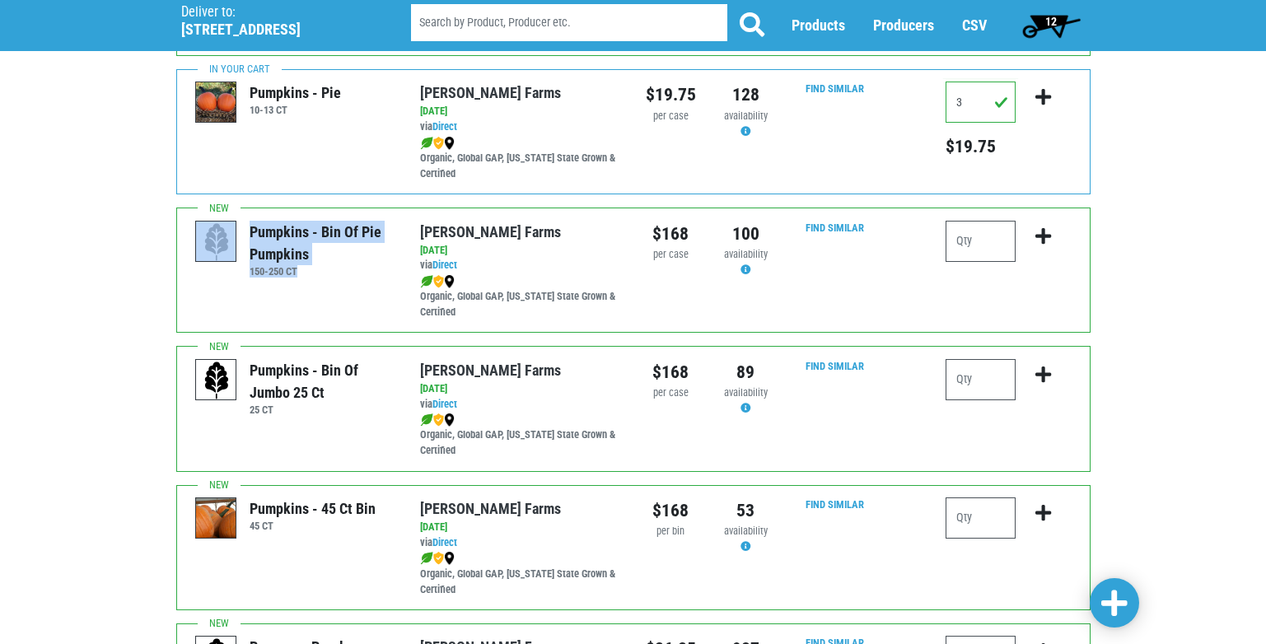
drag, startPoint x: 346, startPoint y: 272, endPoint x: 230, endPoint y: 267, distance: 116.2
click at [230, 267] on div "Pumpkins - Bin of Pie Pumpkins 150-250 CT" at bounding box center [295, 249] width 200 height 57
drag, startPoint x: 230, startPoint y: 267, endPoint x: 378, endPoint y: 275, distance: 148.5
click at [378, 275] on h6 "150-250 CT" at bounding box center [323, 271] width 146 height 12
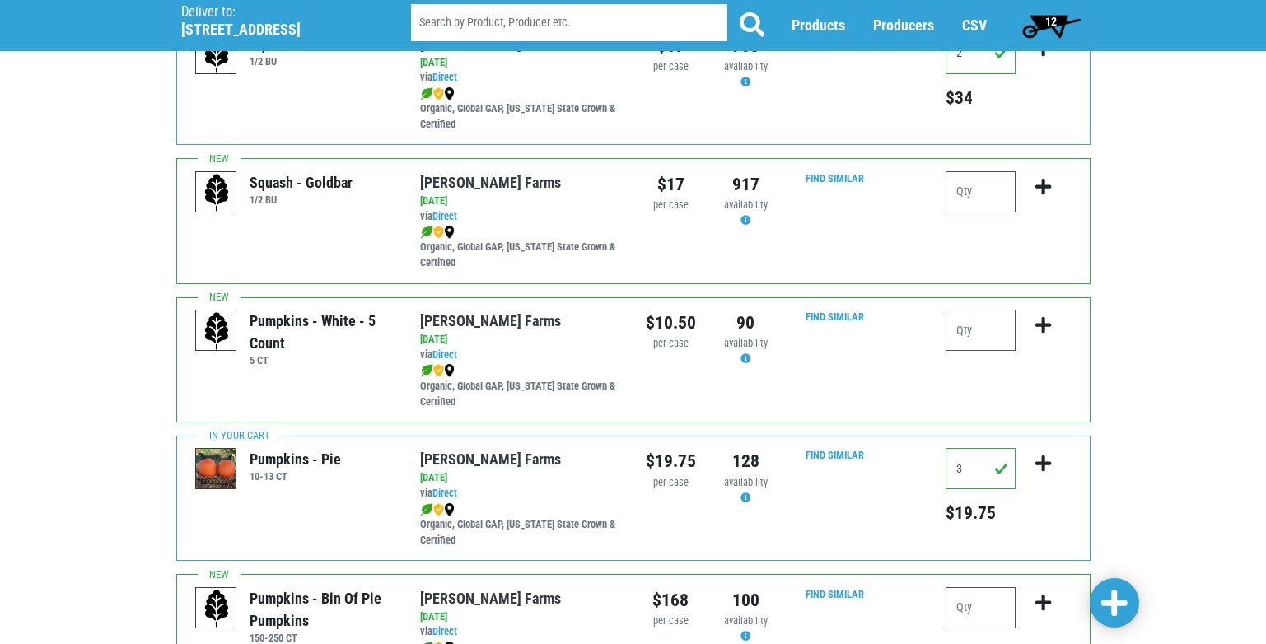
scroll to position [1729, 0]
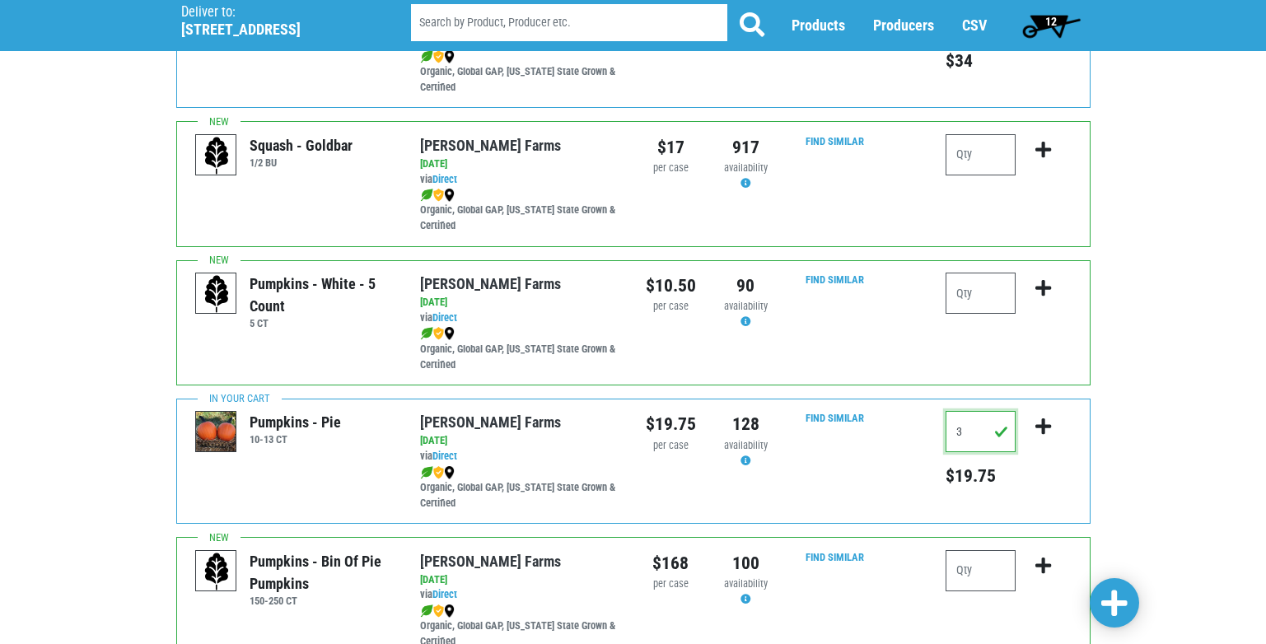
drag, startPoint x: 968, startPoint y: 432, endPoint x: 937, endPoint y: 432, distance: 30.5
click at [937, 432] on div "3 $19.75" at bounding box center [1008, 461] width 150 height 100
type input "2"
click at [1047, 429] on icon "submit" at bounding box center [1043, 427] width 16 height 18
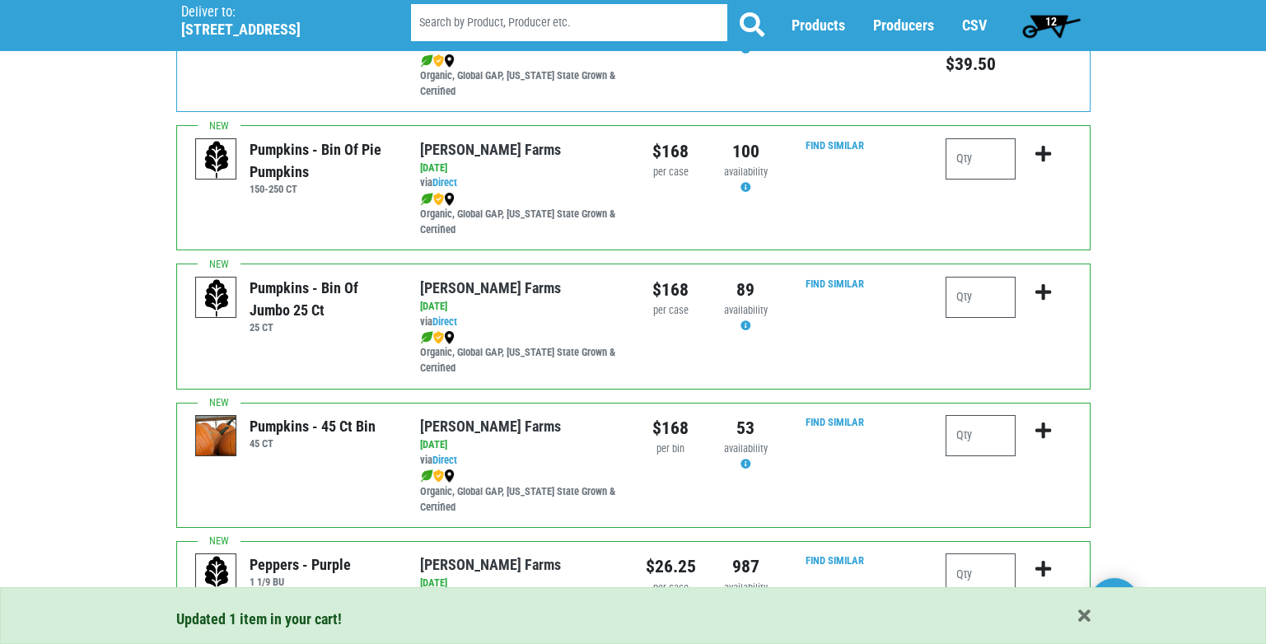
scroll to position [2406, 0]
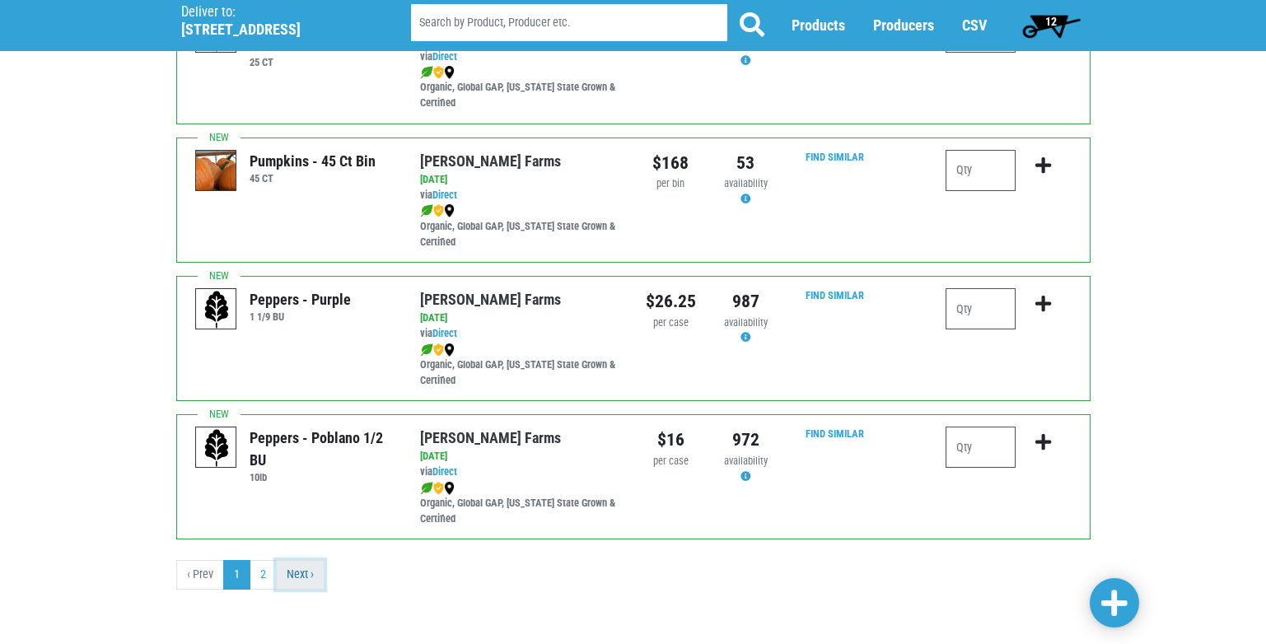
click at [299, 577] on link "Next ›" at bounding box center [300, 575] width 49 height 30
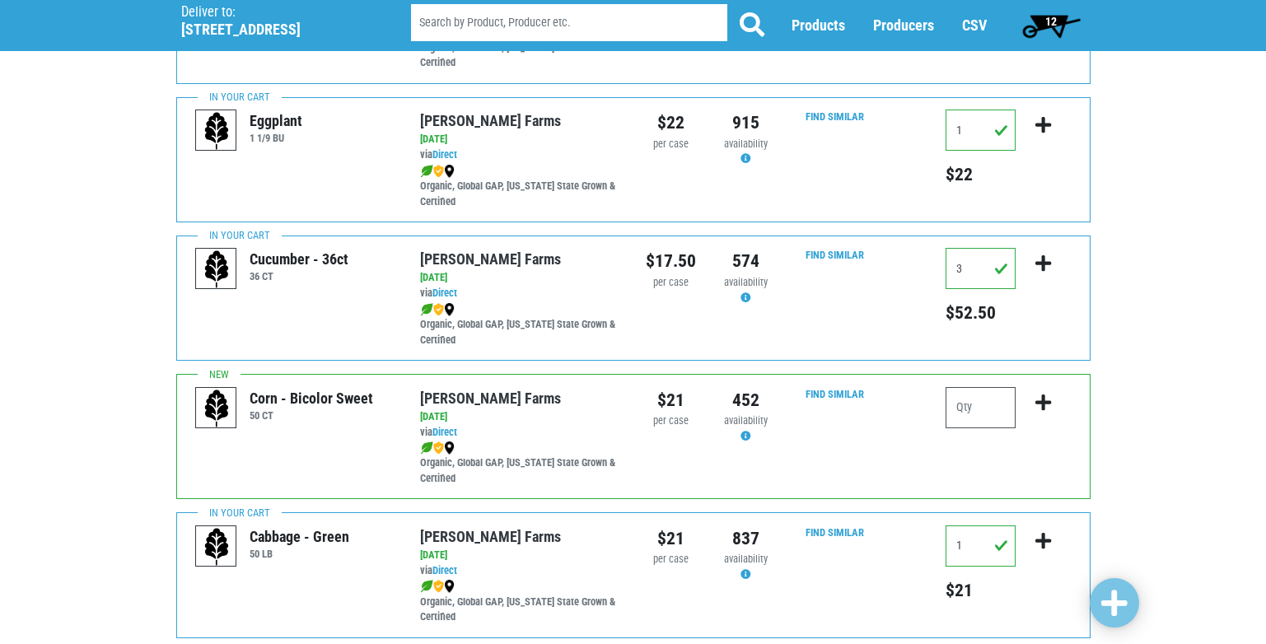
scroll to position [825, 0]
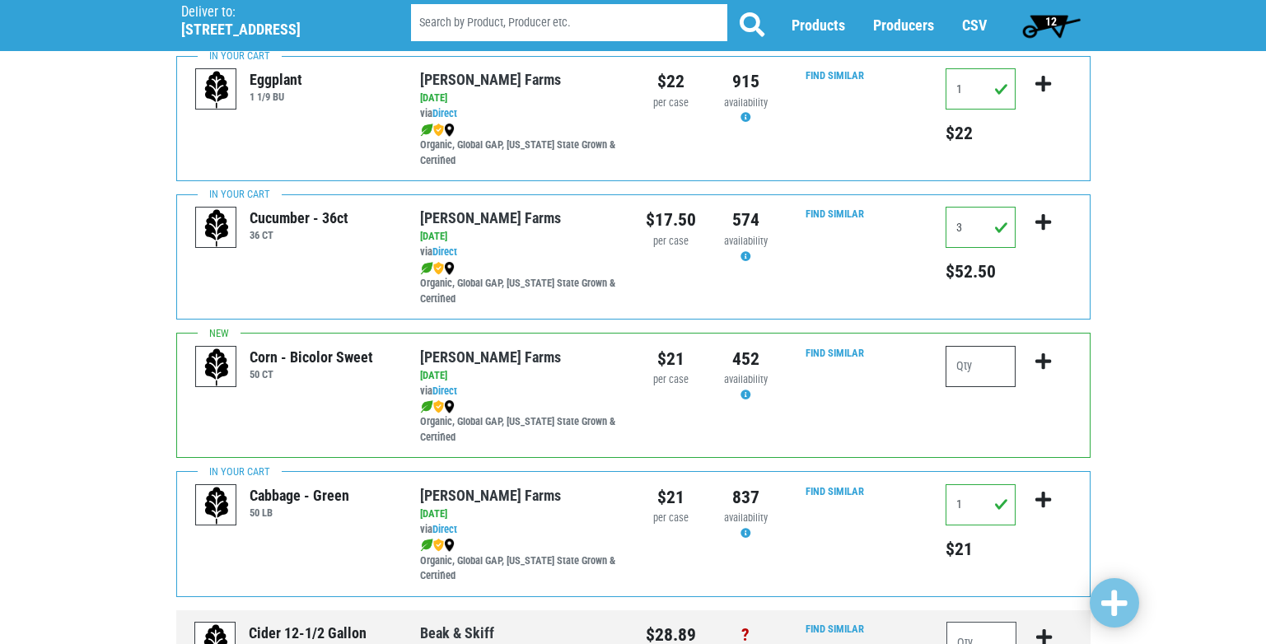
click at [981, 369] on input "number" at bounding box center [980, 366] width 70 height 41
type input "4"
click at [1042, 357] on icon "submit" at bounding box center [1043, 361] width 16 height 18
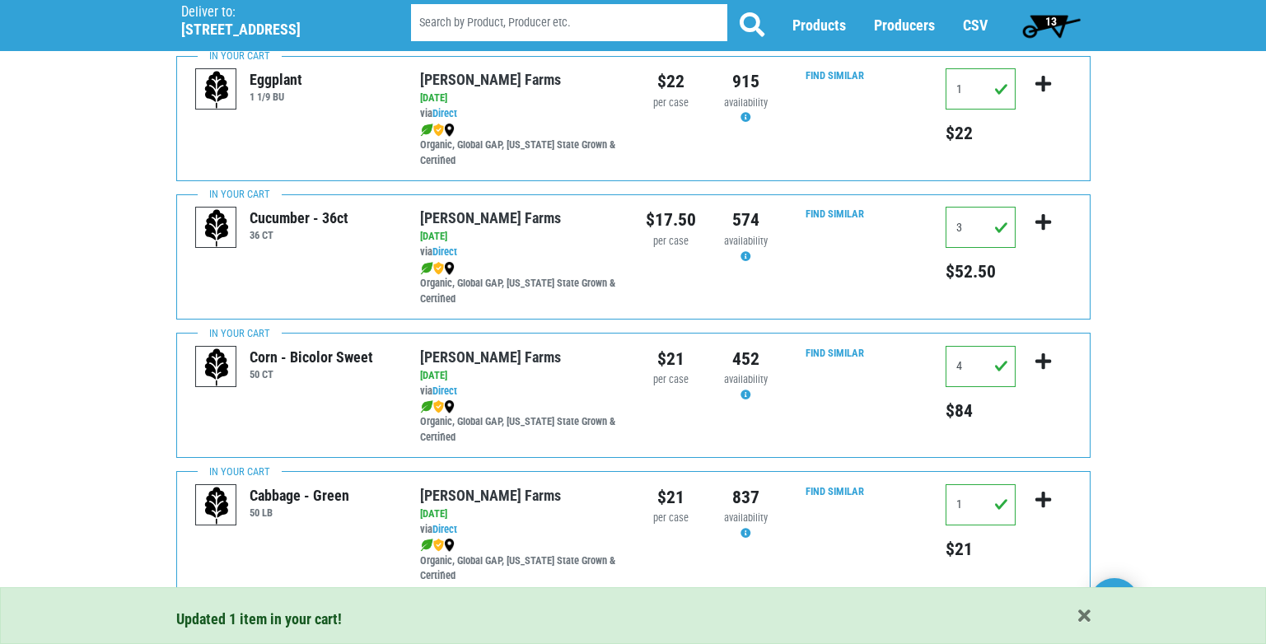
click at [1038, 20] on span "13" at bounding box center [1051, 25] width 73 height 33
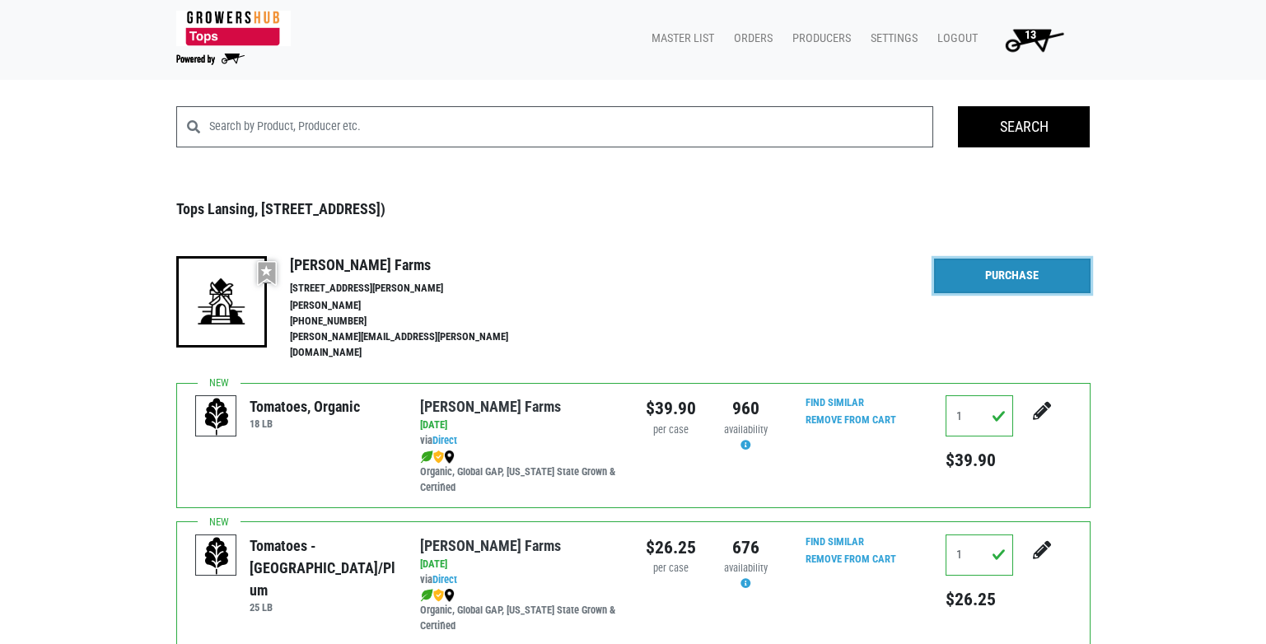
click at [1015, 278] on link "Purchase" at bounding box center [1012, 276] width 156 height 35
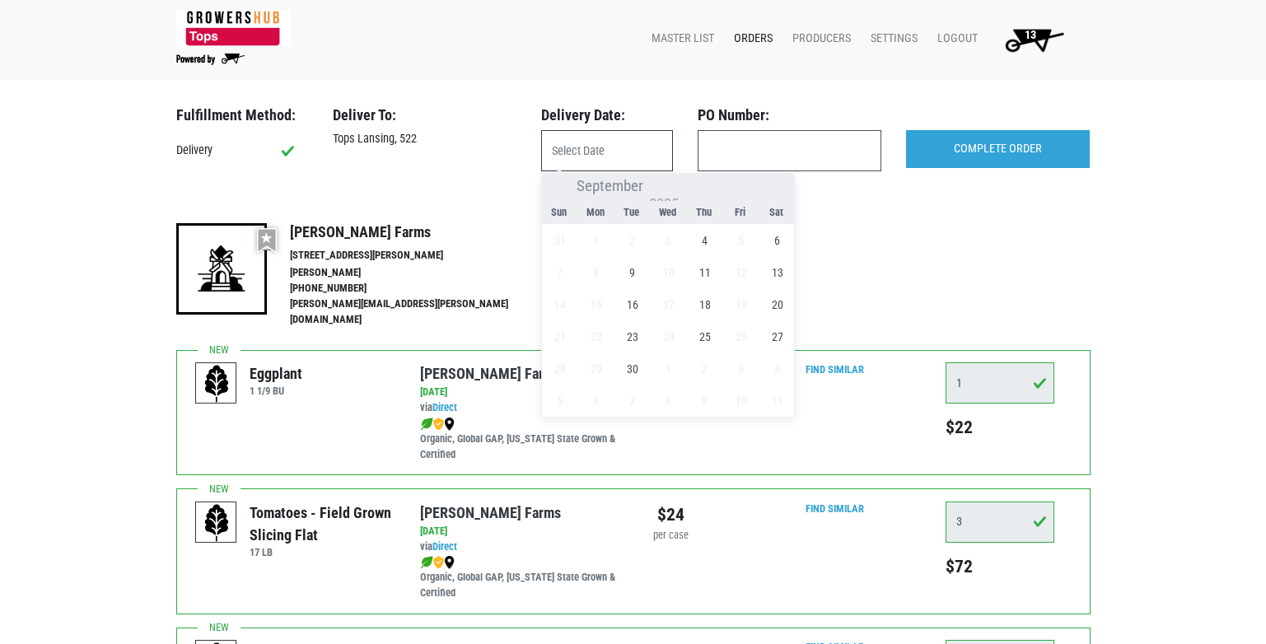
click at [574, 144] on input "text" at bounding box center [607, 150] width 132 height 41
click at [707, 236] on span "4" at bounding box center [704, 240] width 32 height 32
type input "2025-09-04"
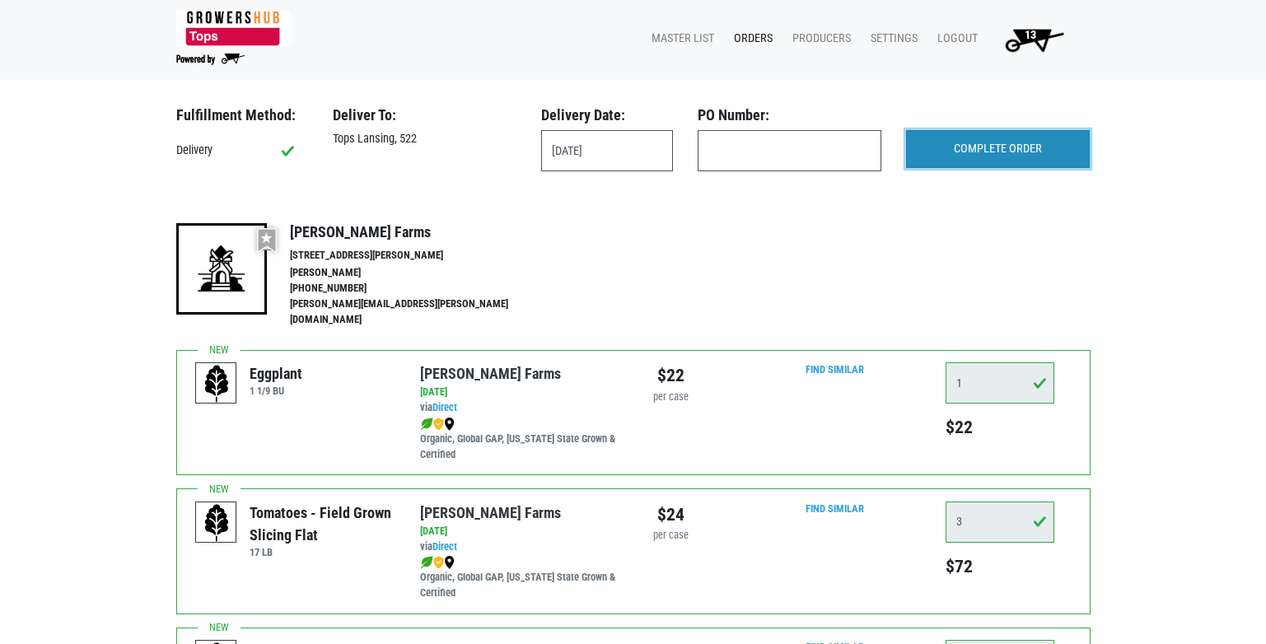
click at [987, 153] on input "COMPLETE ORDER" at bounding box center [998, 149] width 184 height 38
